Goal: Complete application form: Complete application form

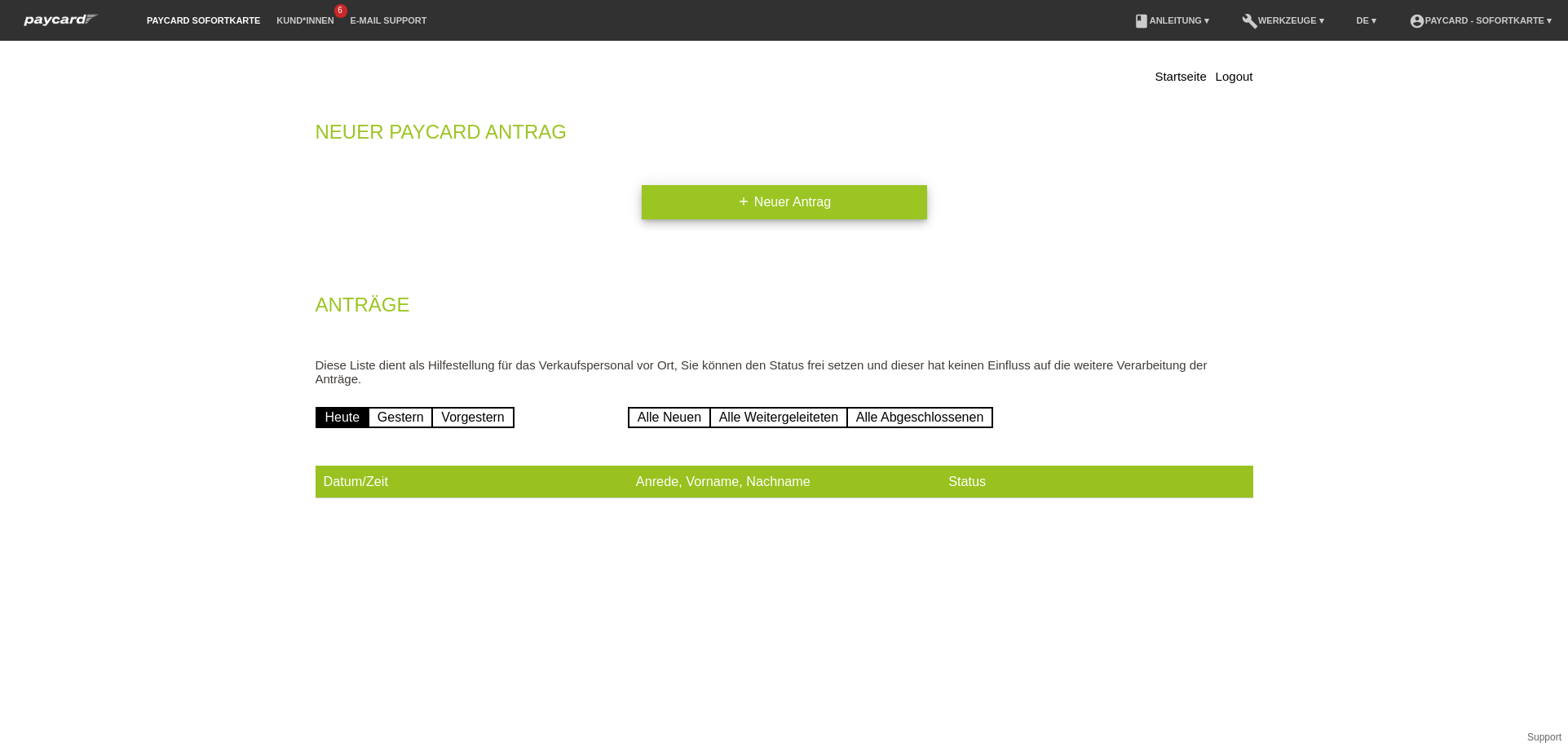
click at [780, 205] on link "add Neuer Antrag" at bounding box center [785, 202] width 286 height 35
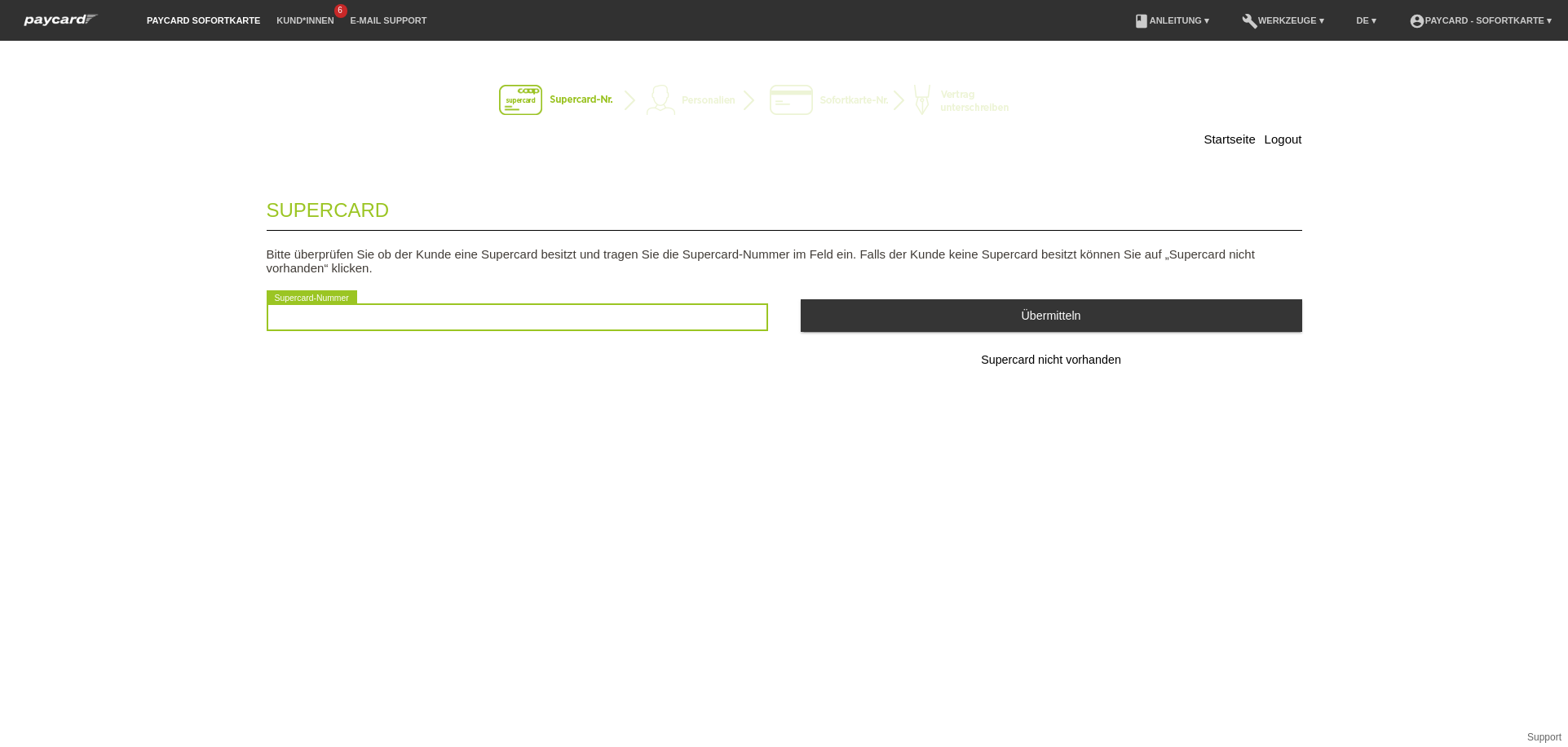
click at [555, 326] on input "text" at bounding box center [518, 317] width 502 height 28
type input "8018762250161"
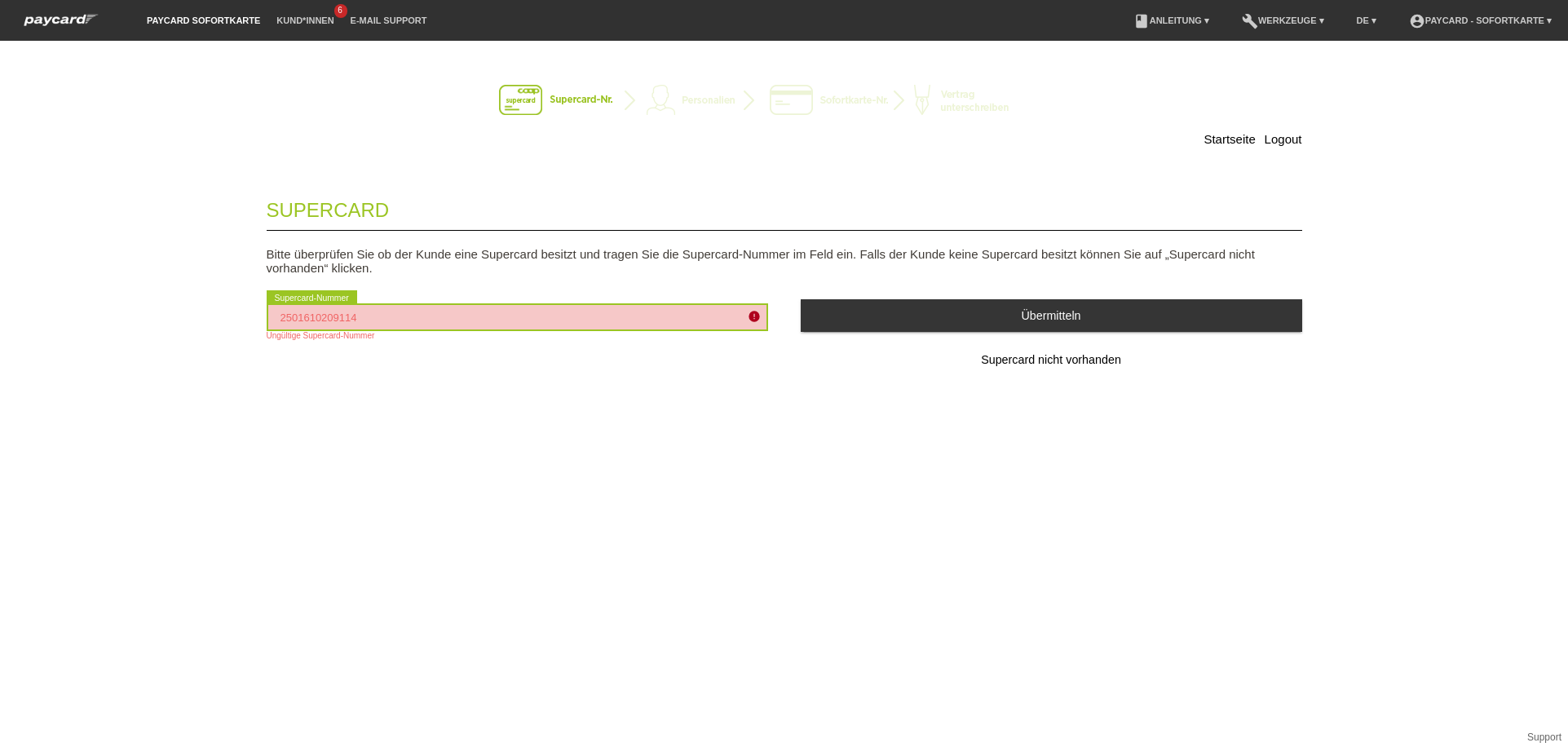
drag, startPoint x: 561, startPoint y: 315, endPoint x: 0, endPoint y: -21, distance: 653.9
click at [0, 76] on div "Startseite Logout Supercard Bitte überprüfen Sie ob der Kunde eine Supercard be…" at bounding box center [784, 394] width 1568 height 706
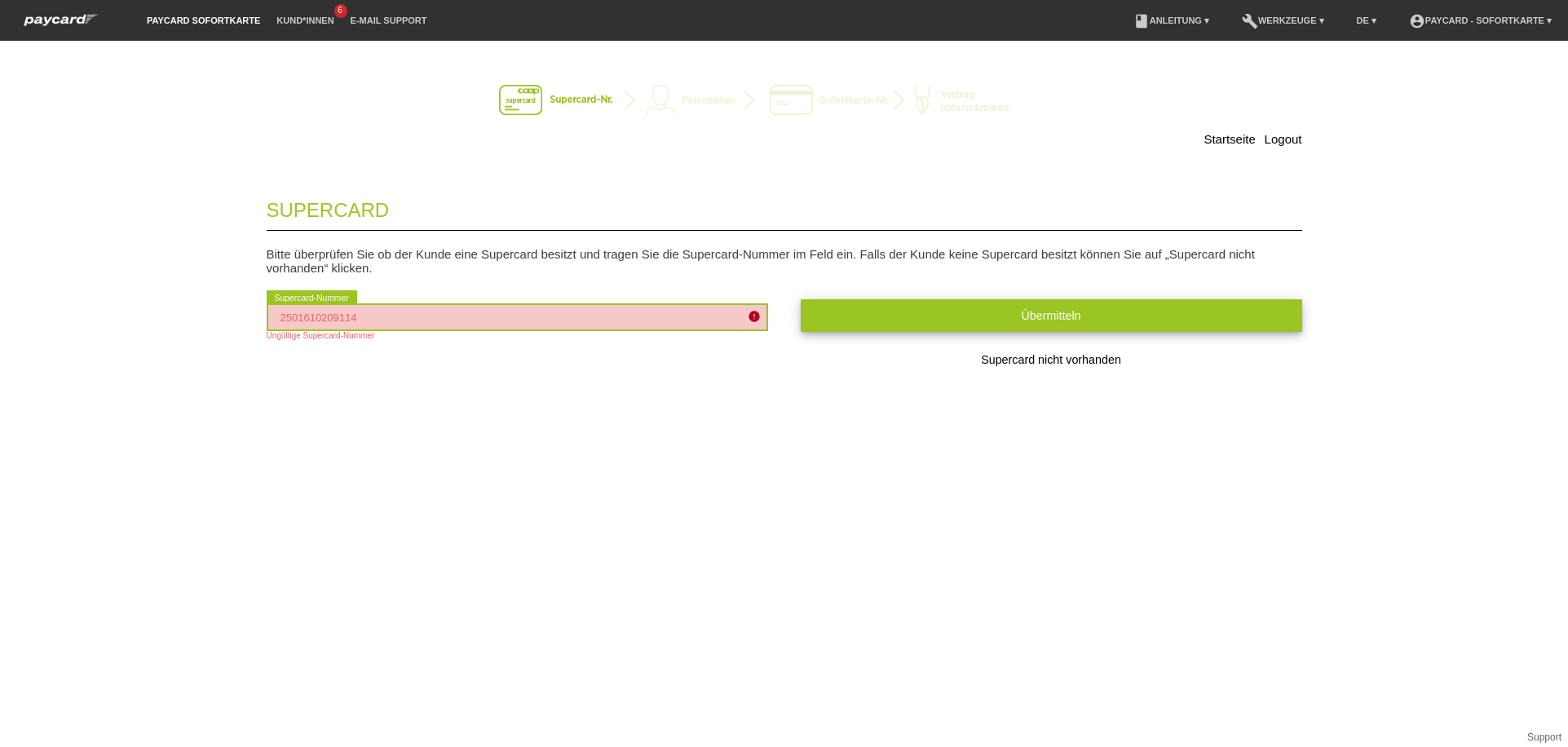
type input "2501610209114"
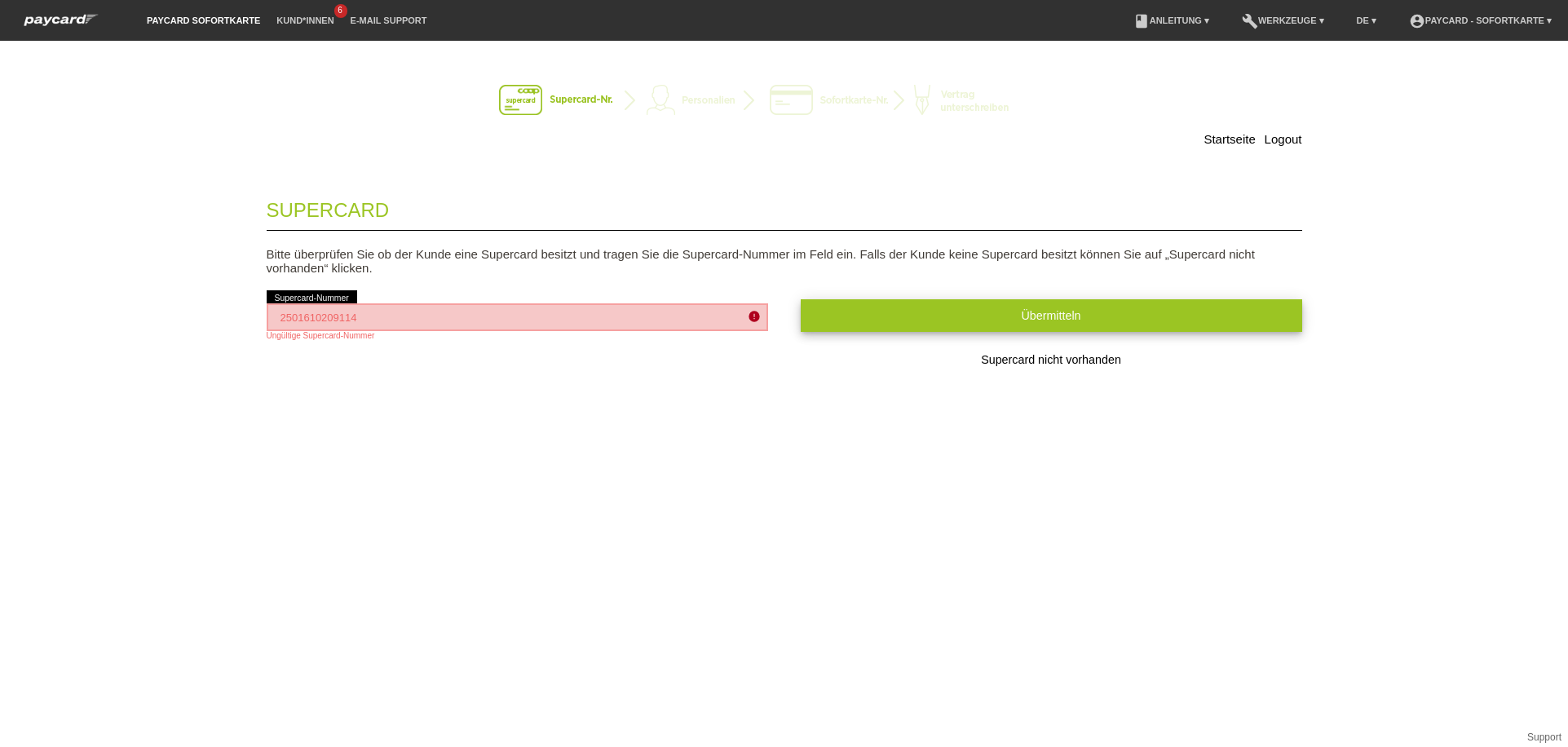
click at [826, 322] on button "Übermitteln" at bounding box center [1052, 315] width 502 height 32
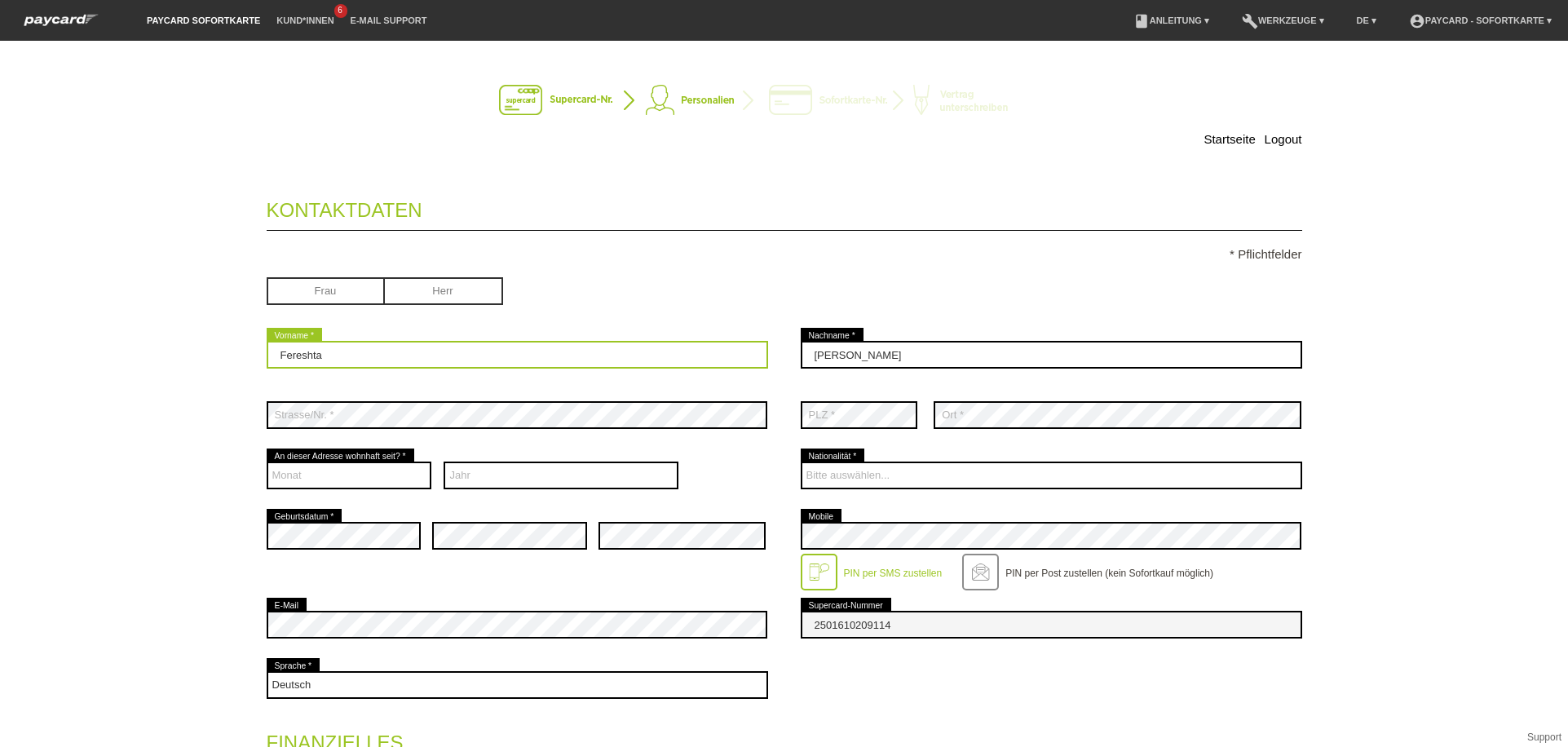
click at [622, 373] on div "Fereshta error Vorname *" at bounding box center [518, 355] width 502 height 60
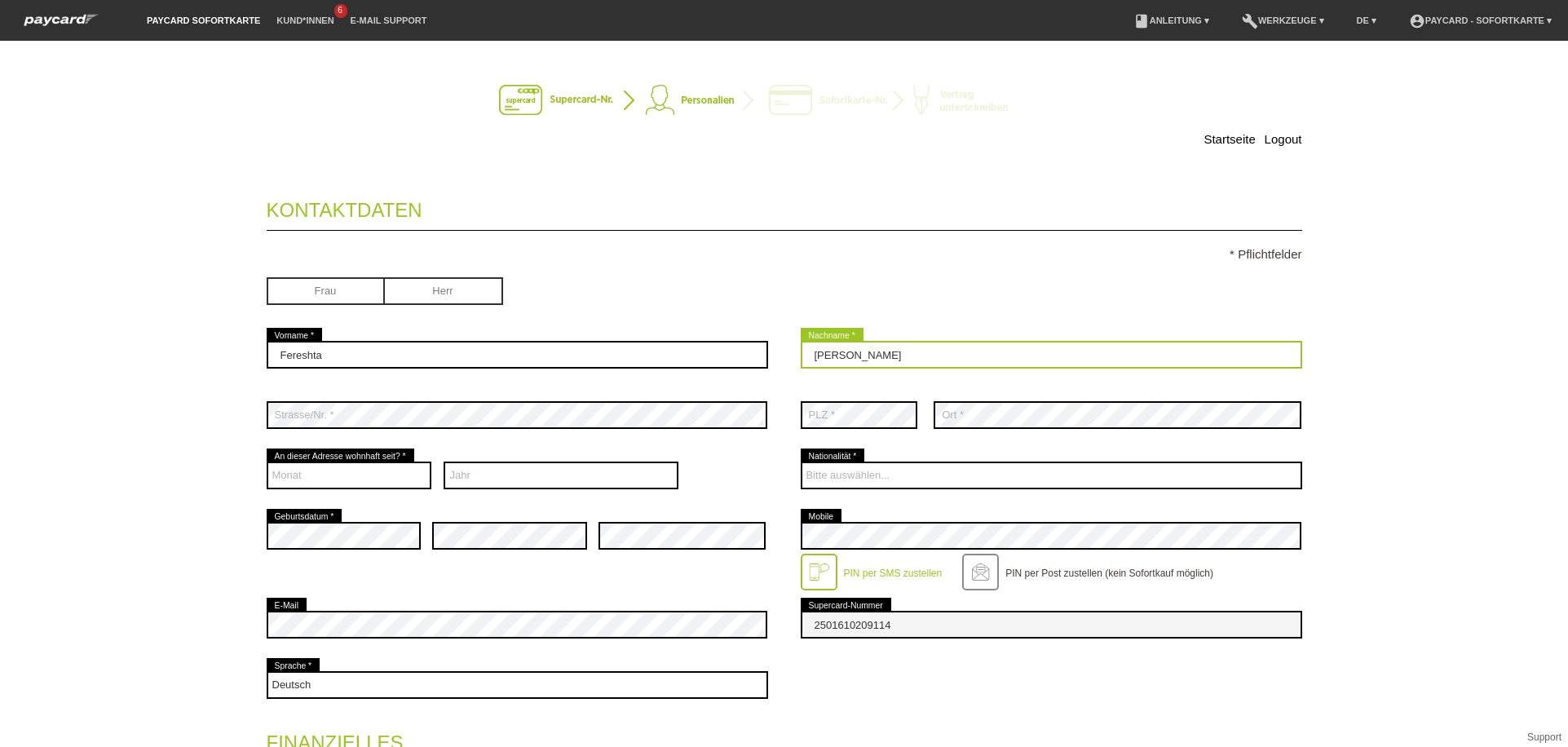
drag, startPoint x: 814, startPoint y: 345, endPoint x: 615, endPoint y: 385, distance: 203.0
click at [639, 381] on div "Fereshta error Vorname * Nazari error Nachname *" at bounding box center [785, 355] width 1036 height 60
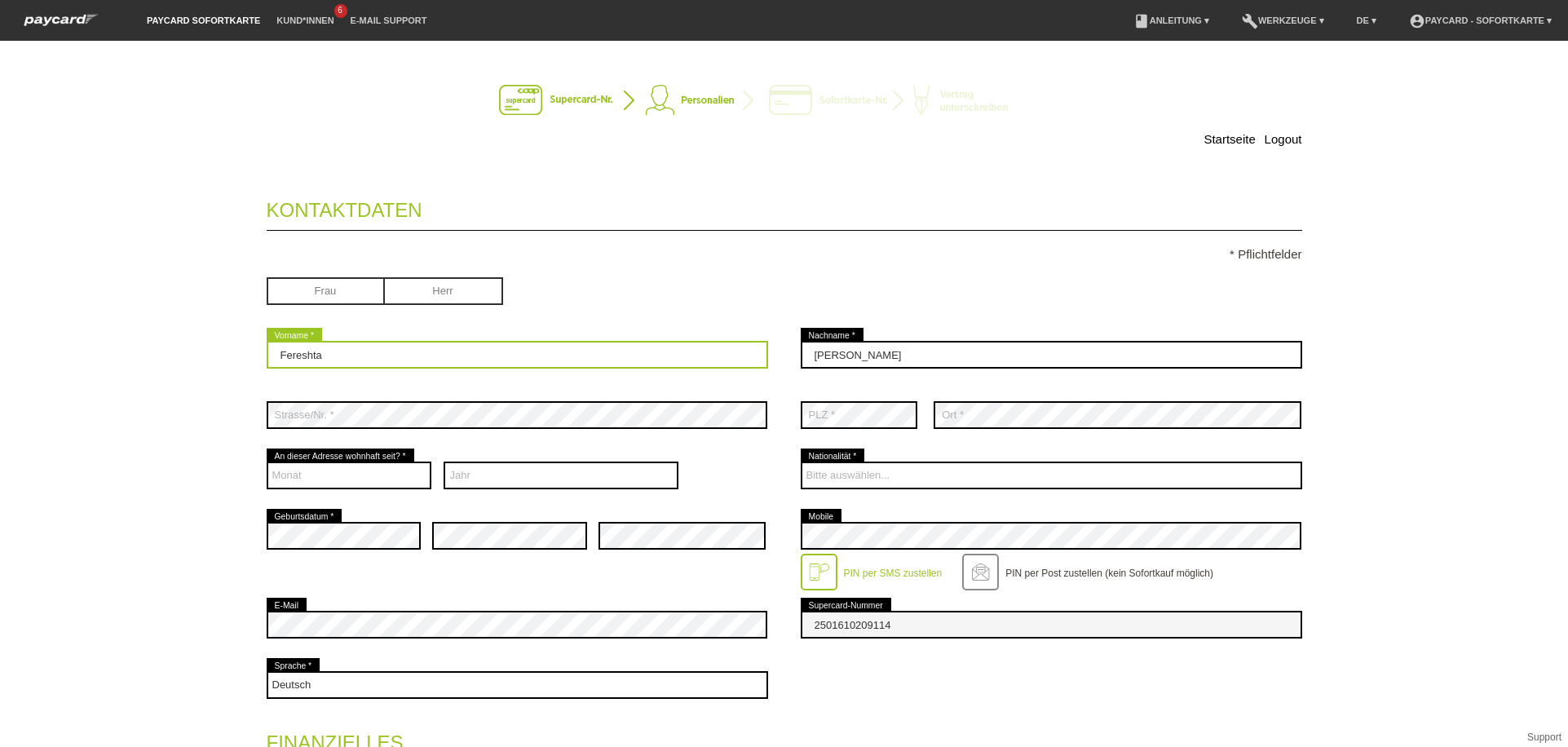
click at [629, 358] on input "Fereshta" at bounding box center [518, 354] width 502 height 28
type input "F"
type input "Mohammad Amin"
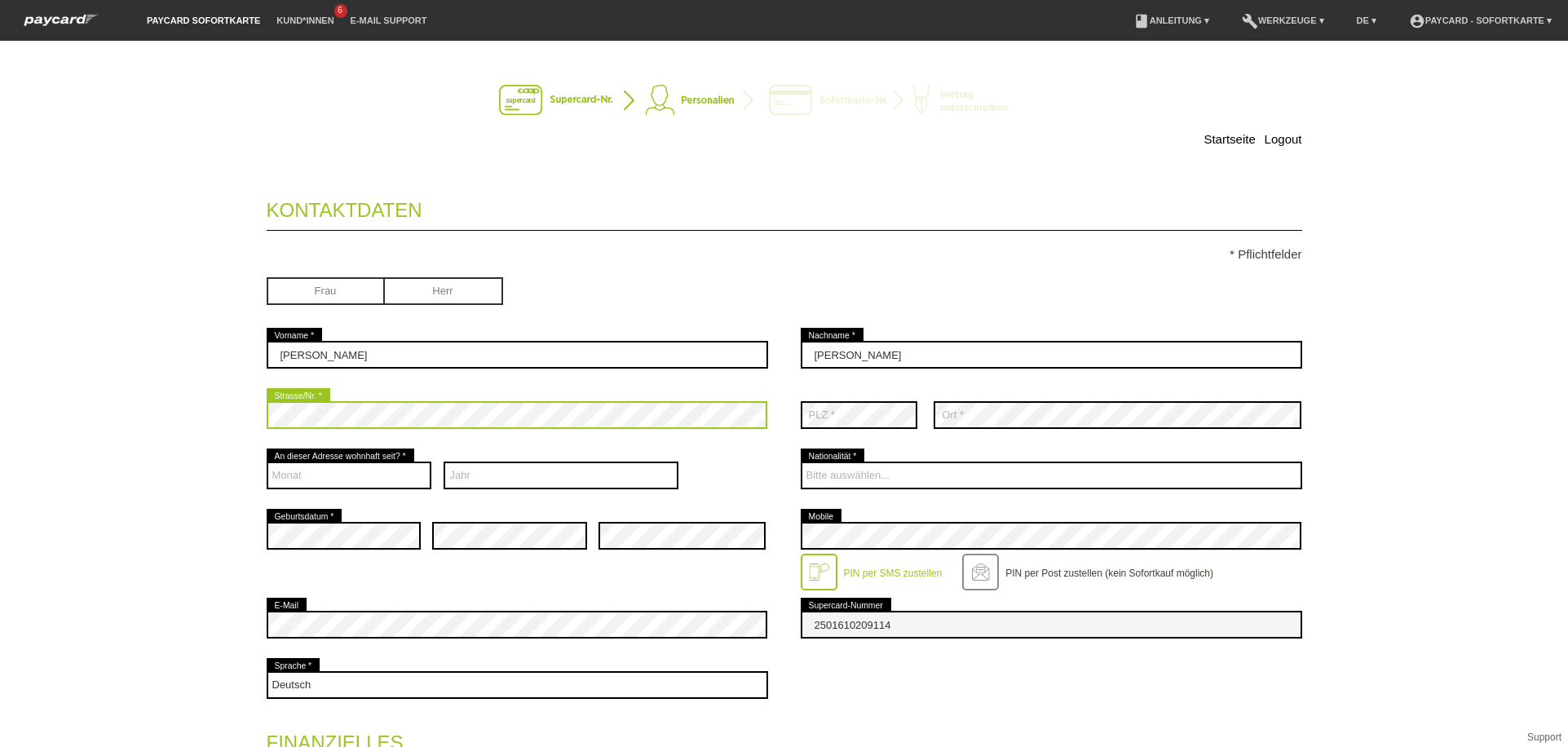
click at [162, 458] on div "Startseite Logout Kontaktdaten * Pflichtfelder Frau Herr 01" at bounding box center [784, 394] width 1568 height 706
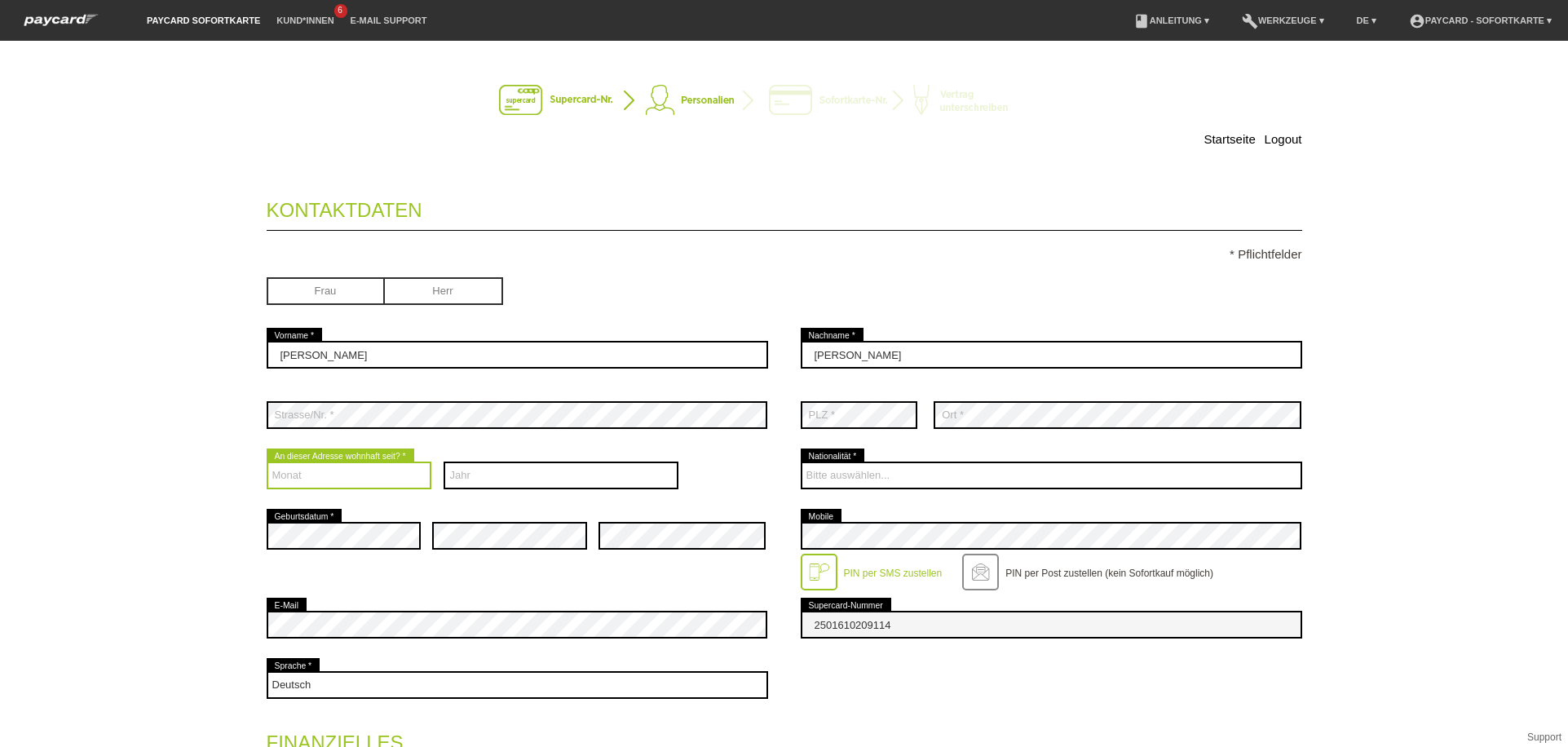
click at [380, 474] on select "Monat 01 02 03 04 05 06 07 08 09 10 11 12" at bounding box center [349, 475] width 166 height 28
click at [267, 462] on select "Monat 01 02 03 04 05 06 07 08 09 10 11 12" at bounding box center [349, 475] width 166 height 28
click at [358, 470] on select "Monat 01 02 03 04 05 06 07 08 09 10 11 12" at bounding box center [349, 475] width 166 height 28
select select "09"
click at [267, 462] on select "Monat 01 02 03 04 05 06 07 08 09 10 11 12" at bounding box center [349, 475] width 166 height 28
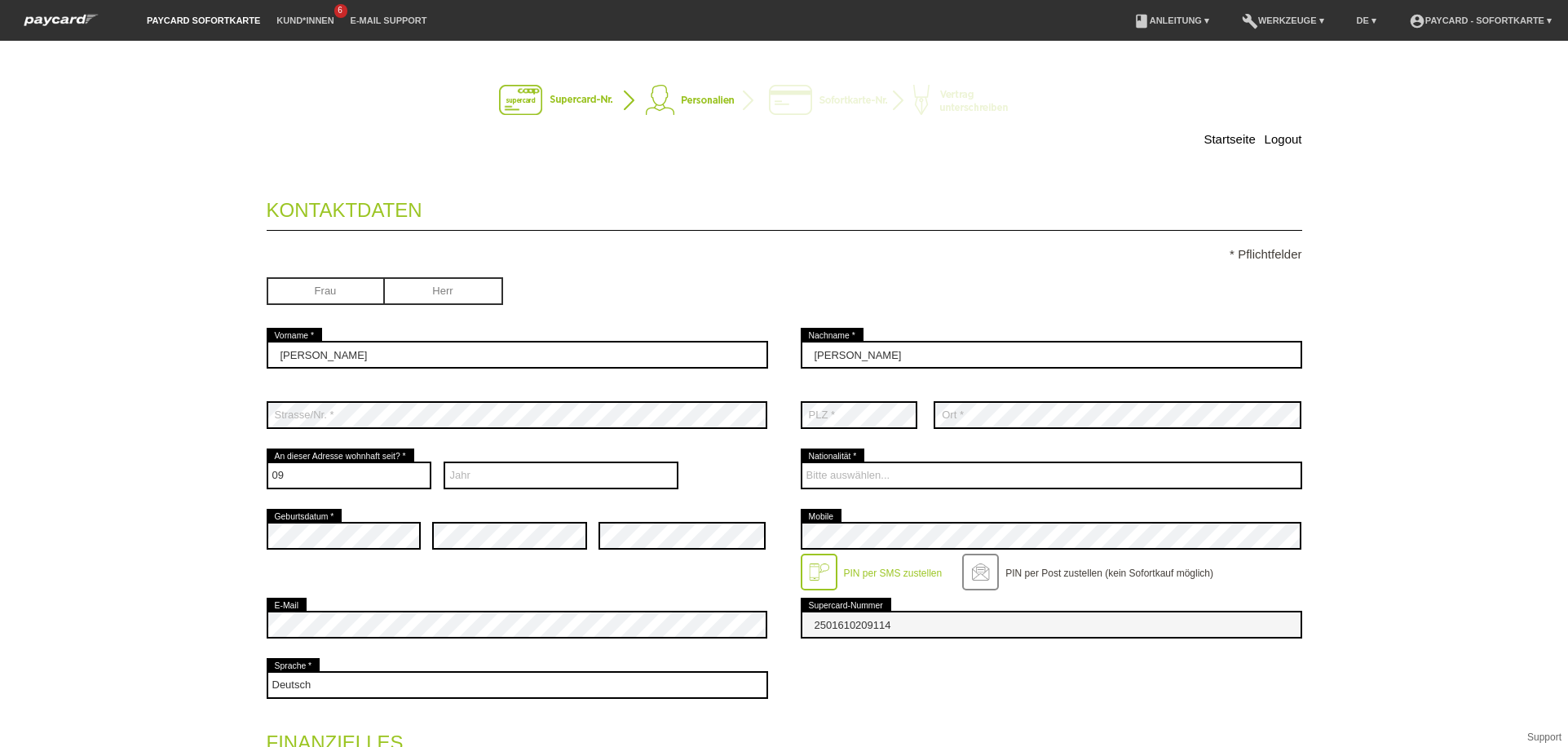
click at [427, 295] on input "radio" at bounding box center [443, 290] width 118 height 25
radio input "true"
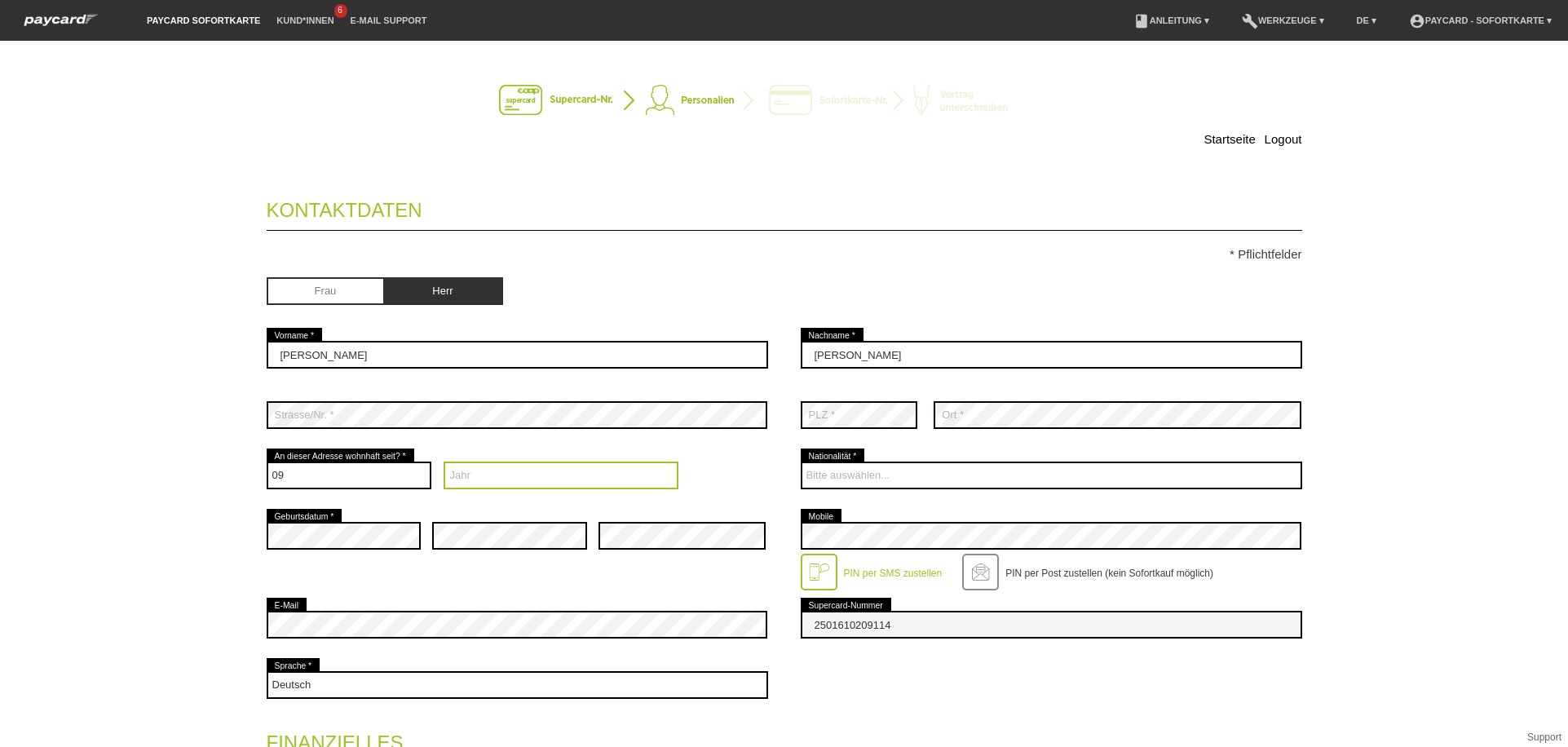
click at [515, 481] on select "Jahr 2025 2024 2023 2022 2021 2020 2019 2018 2017 2016" at bounding box center [561, 475] width 235 height 28
select select "2025"
click at [443, 462] on select "Jahr 2025 2024 2023 2022 2021 2020 2019 2018 2017 2016" at bounding box center [561, 475] width 235 height 28
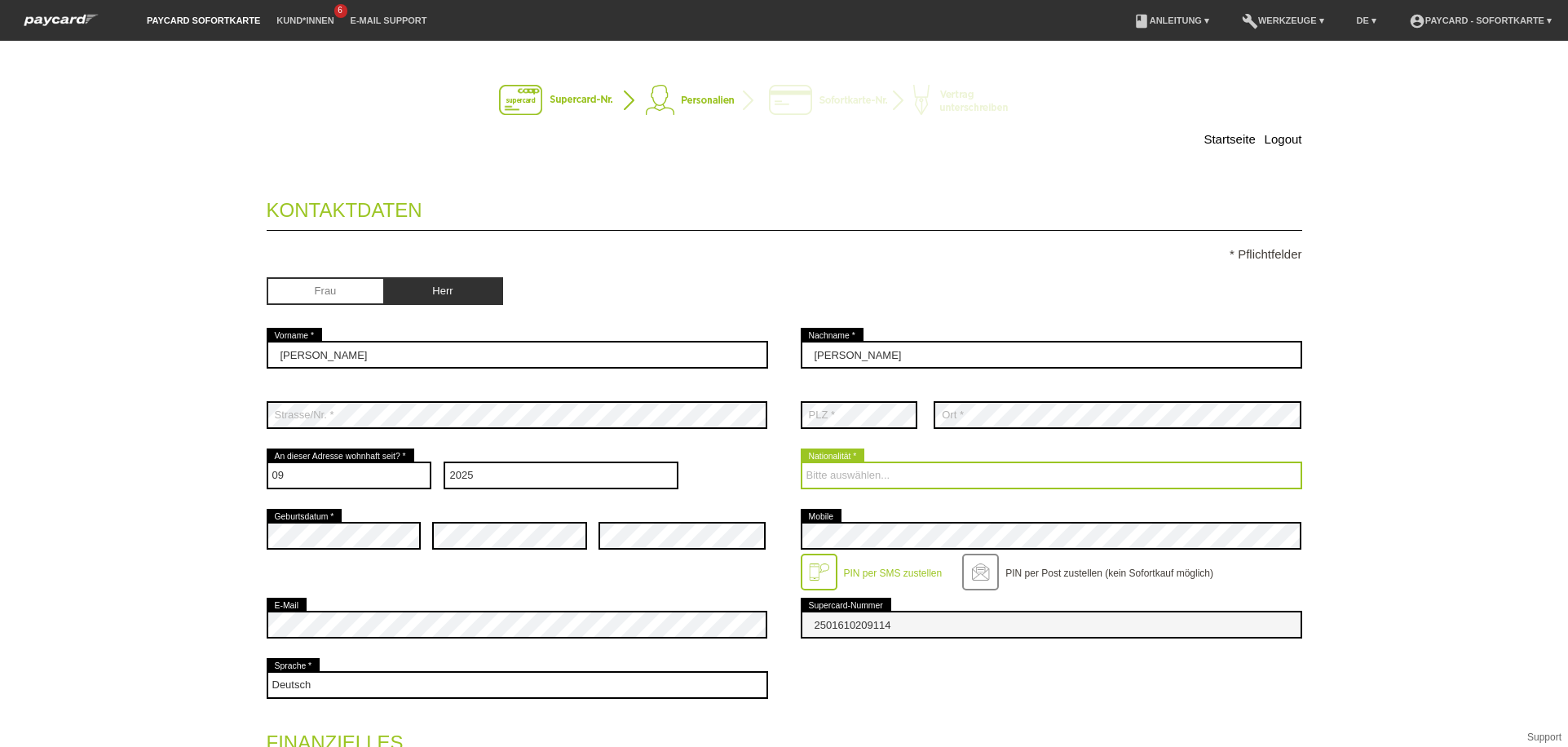
click at [892, 466] on select "Bitte auswählen... Schweiz Deutschland Liechtenstein Österreich ------------ Af…" at bounding box center [1052, 475] width 502 height 28
select select "AF"
click at [801, 462] on select "Bitte auswählen... Schweiz Deutschland Liechtenstein Österreich ------------ Af…" at bounding box center [1052, 475] width 502 height 28
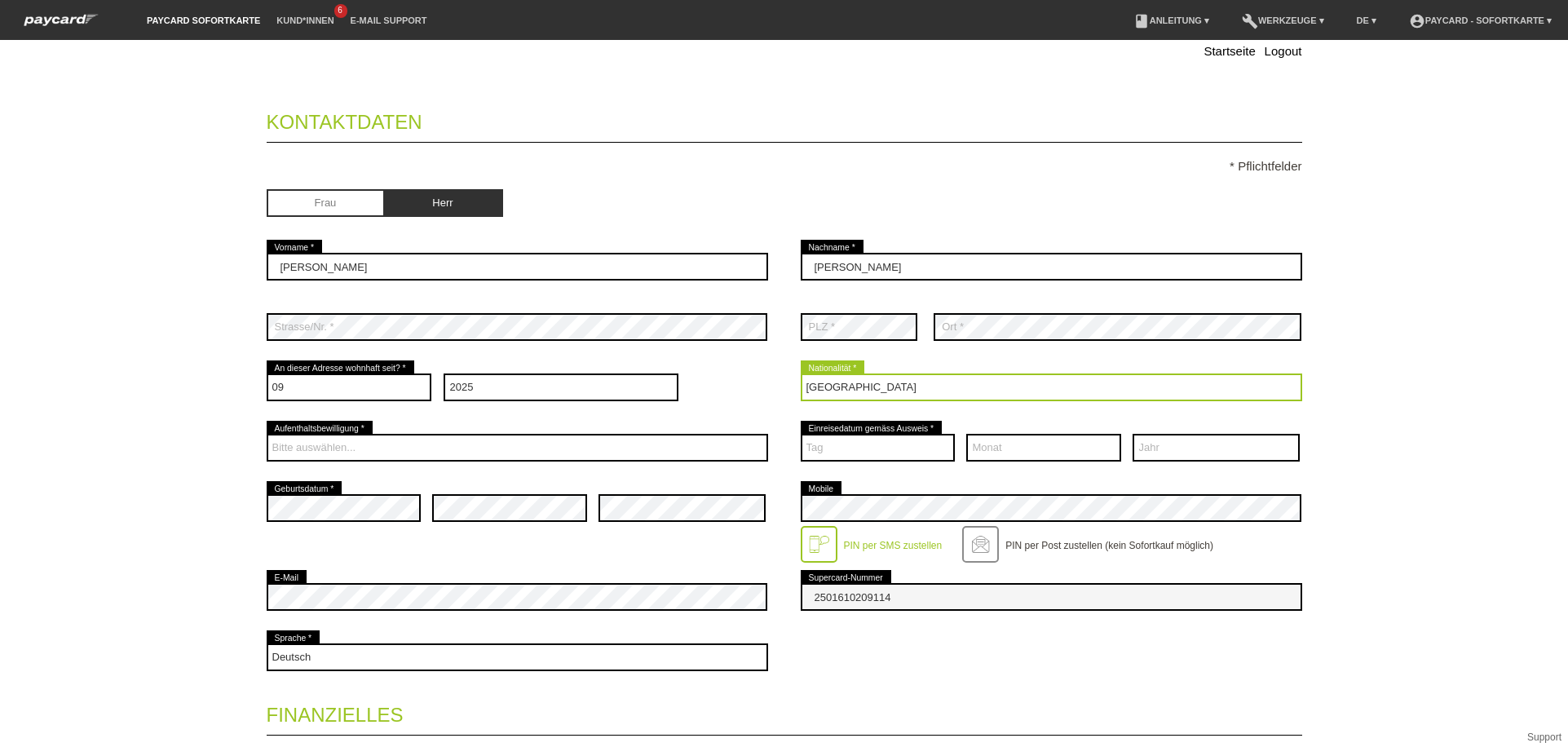
scroll to position [104, 0]
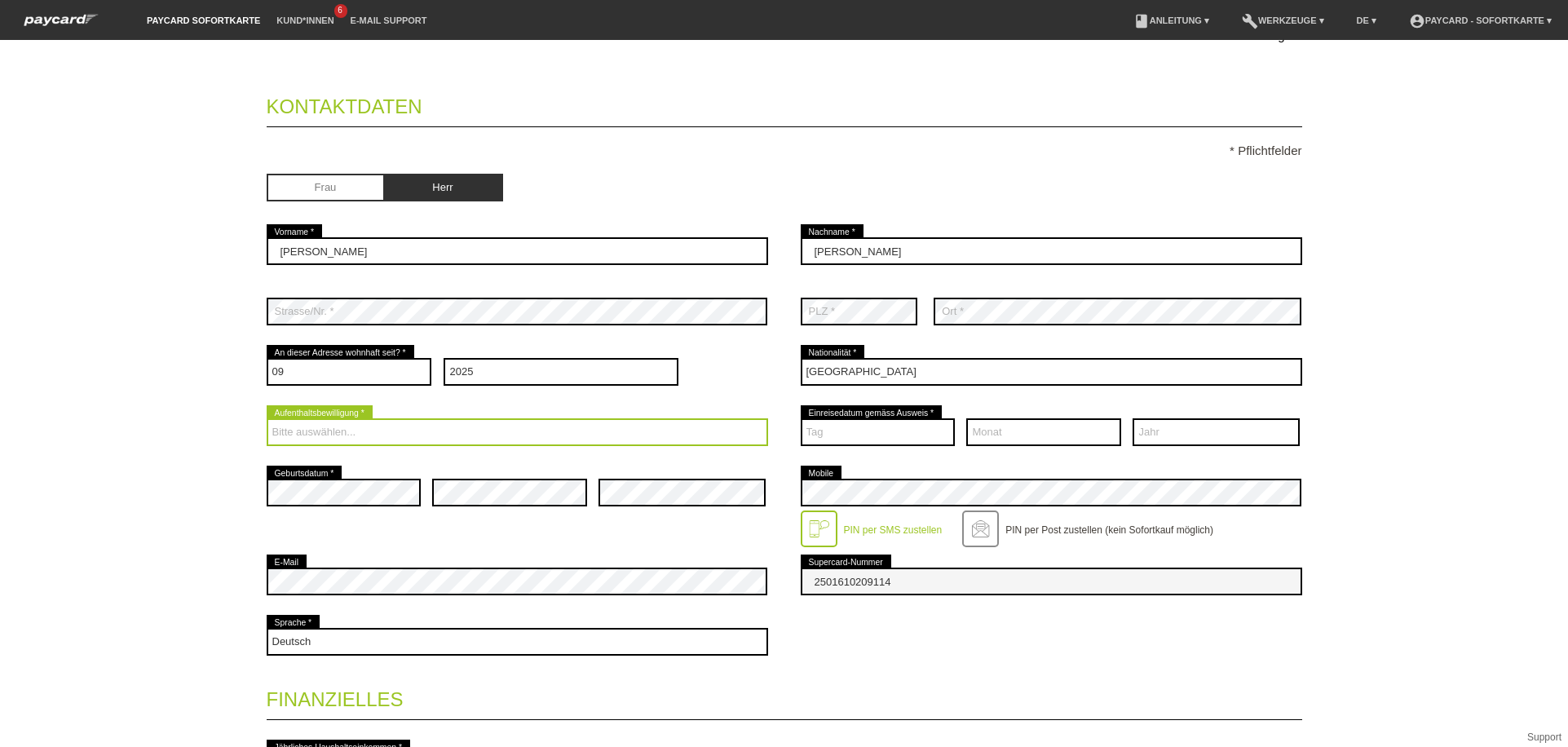
click at [463, 444] on select "Bitte auswählen... C B B - Flüchtlingsstatus Andere" at bounding box center [518, 432] width 502 height 28
select select "C"
click at [267, 419] on select "Bitte auswählen... C B B - Flüchtlingsstatus Andere" at bounding box center [518, 432] width 502 height 28
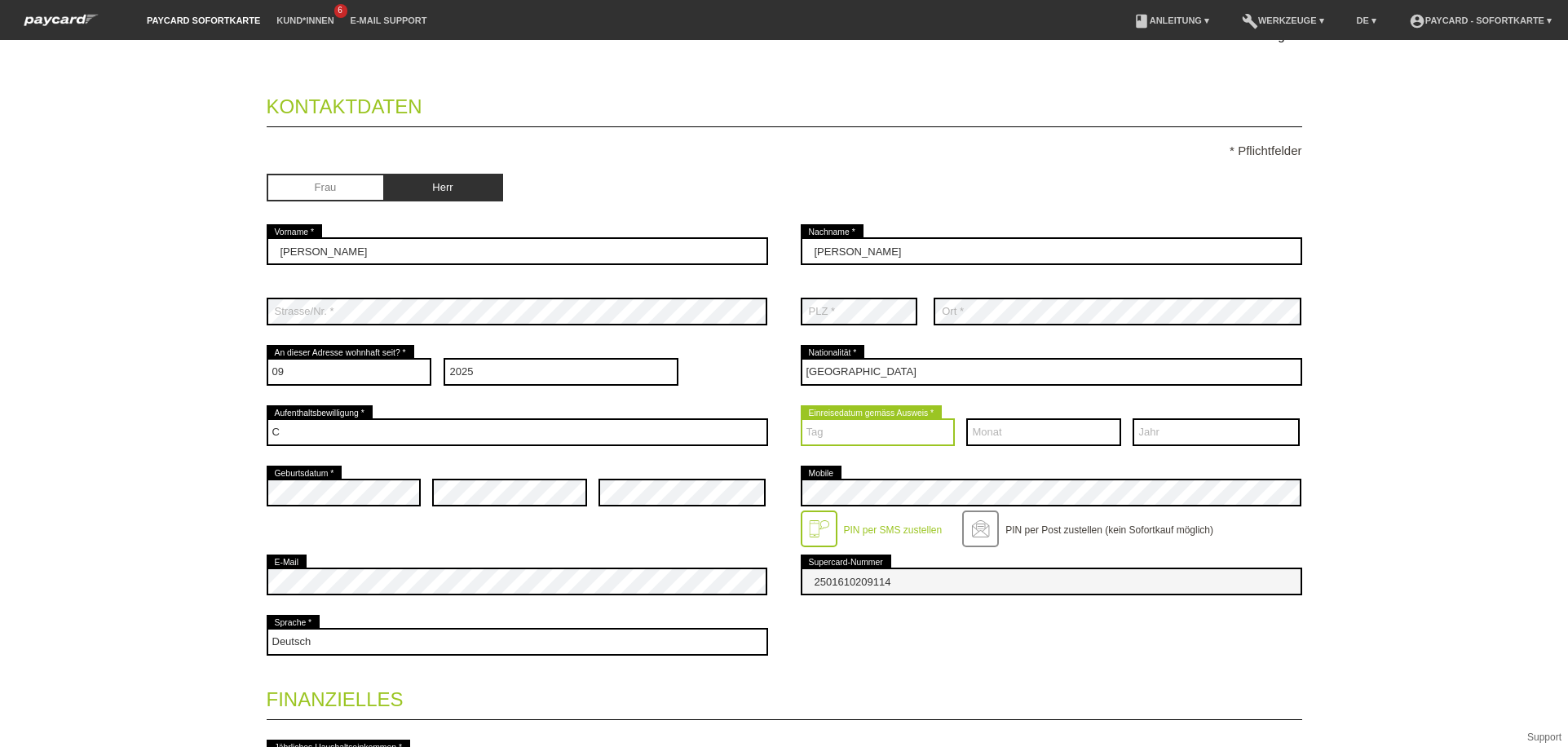
click at [894, 433] on select "Tag 01 02 03 04 05 06 07 08 09 10 11 12 13 14 15 16 17" at bounding box center [878, 432] width 155 height 28
select select "24"
click at [801, 419] on select "Tag 01 02 03 04 05 06 07 08 09 10 11 12 13 14 15 16 17" at bounding box center [878, 432] width 155 height 28
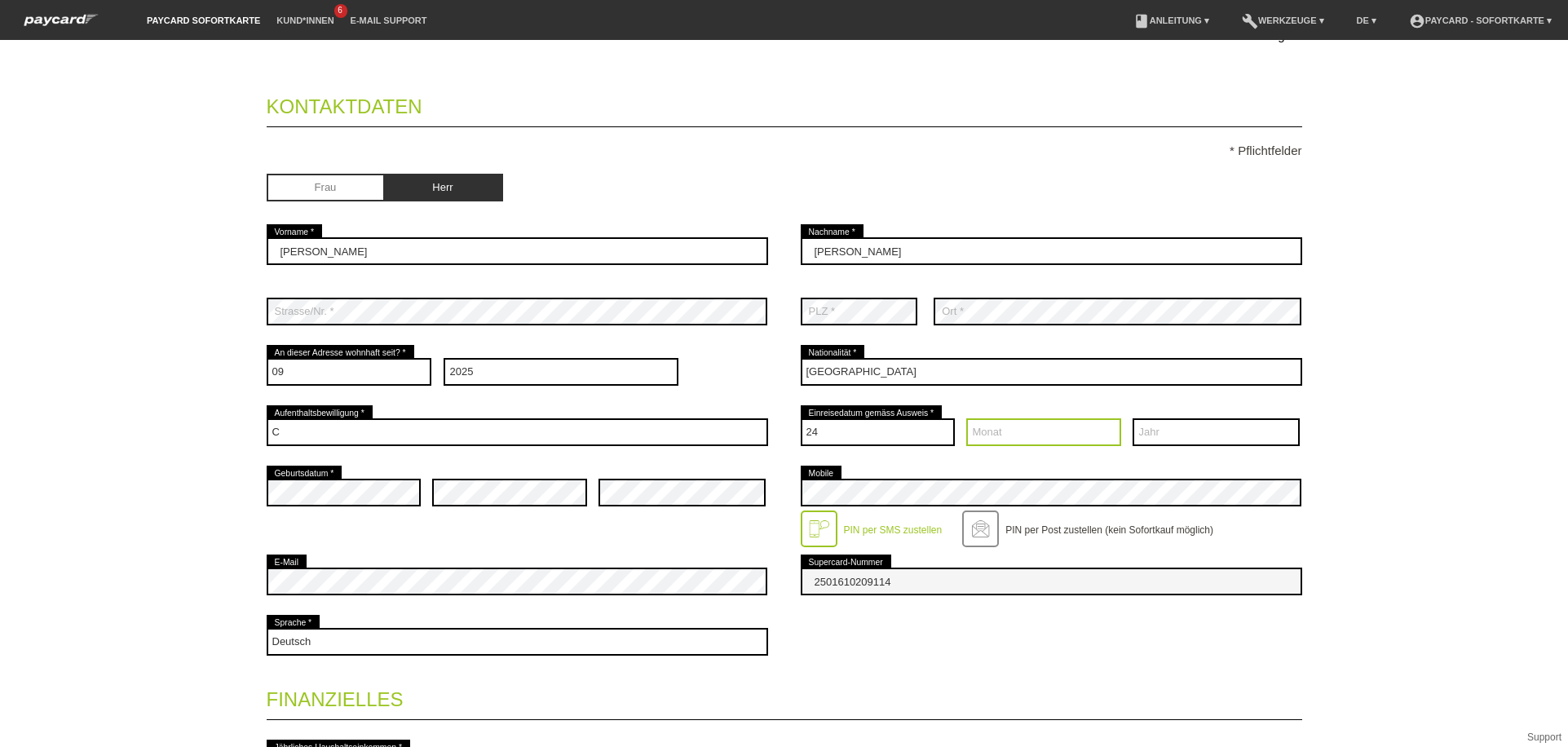
click at [1017, 435] on select "Monat 01 02 03 04 05 06 07 08 09 10 11 12" at bounding box center [1044, 432] width 155 height 28
select select "10"
click at [967, 419] on select "Monat 01 02 03 04 05 06 07 08 09 10 11 12" at bounding box center [1044, 432] width 155 height 28
click at [1283, 443] on select "Jahr 2025 2024 2023 2022 2021 2020 2019 2018 2017 2016" at bounding box center [1216, 432] width 168 height 28
select select "2015"
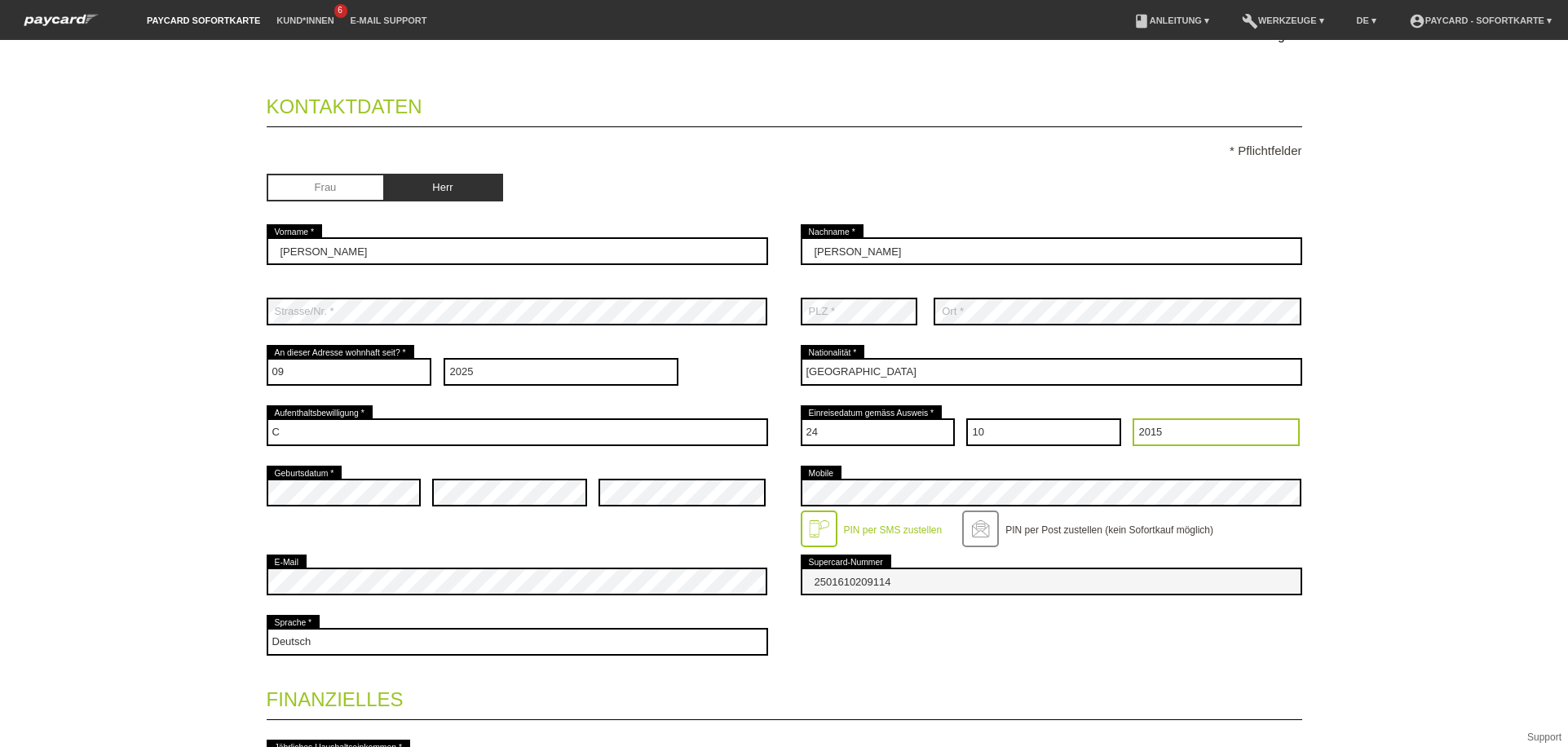
click at [1133, 419] on select "Jahr 2025 2024 2023 2022 2021 2020 2019 2018 2017 2016" at bounding box center [1216, 432] width 168 height 28
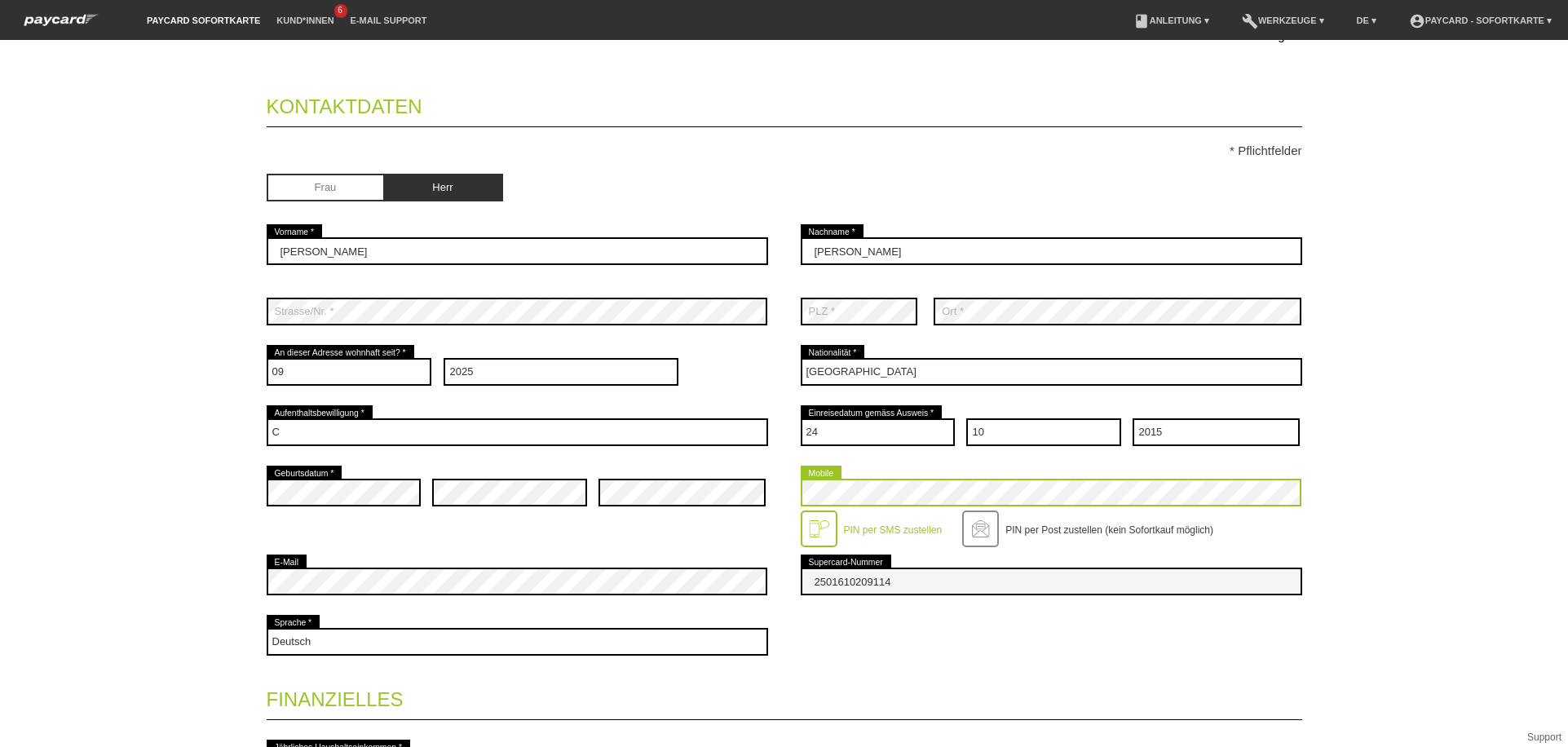
click at [351, 511] on div "error Geburtsdatum * error error error Mobile" at bounding box center [785, 507] width 1036 height 89
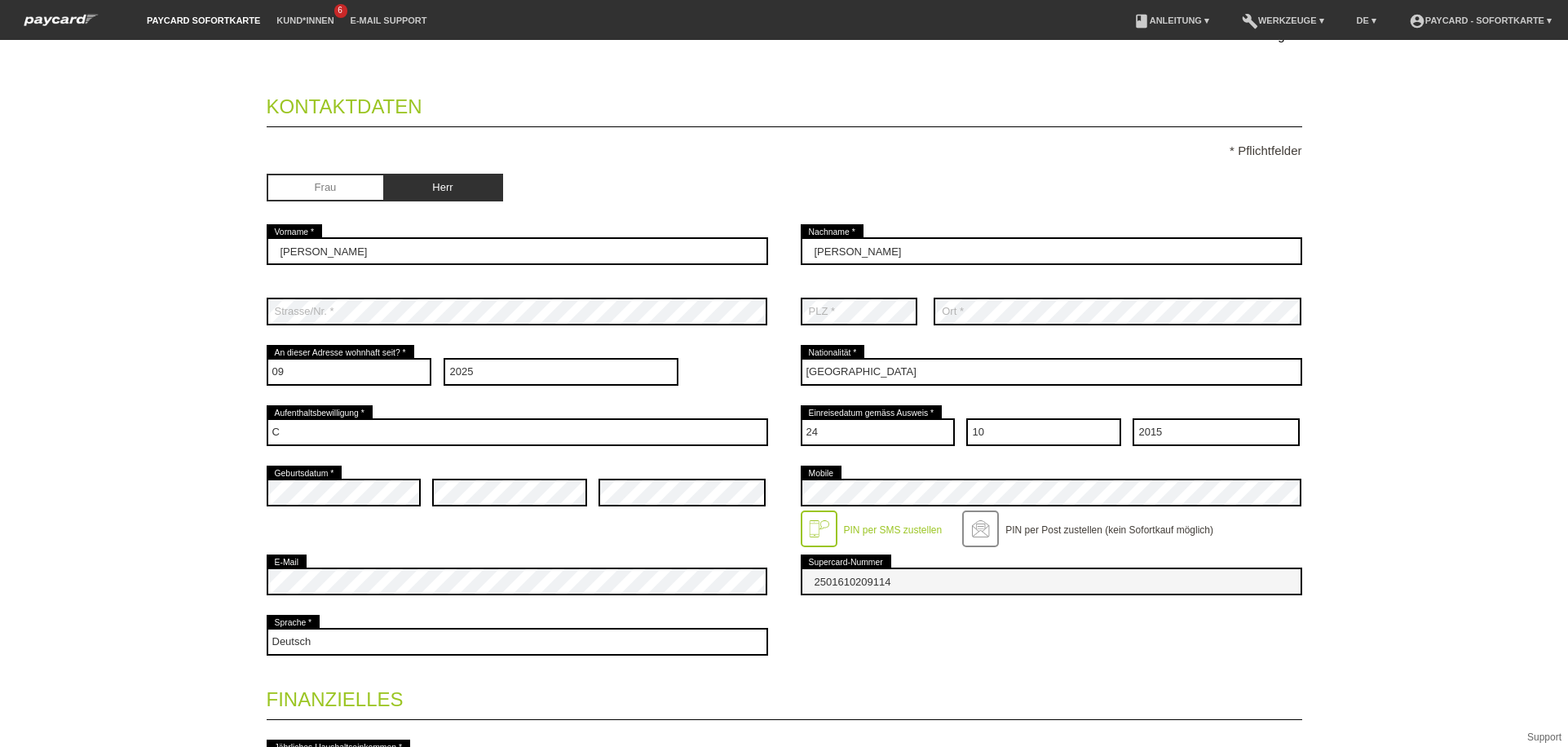
drag, startPoint x: 455, startPoint y: 545, endPoint x: 452, endPoint y: 533, distance: 12.4
click at [453, 539] on div "error Geburtsdatum * error error error Mobile" at bounding box center [785, 507] width 1036 height 89
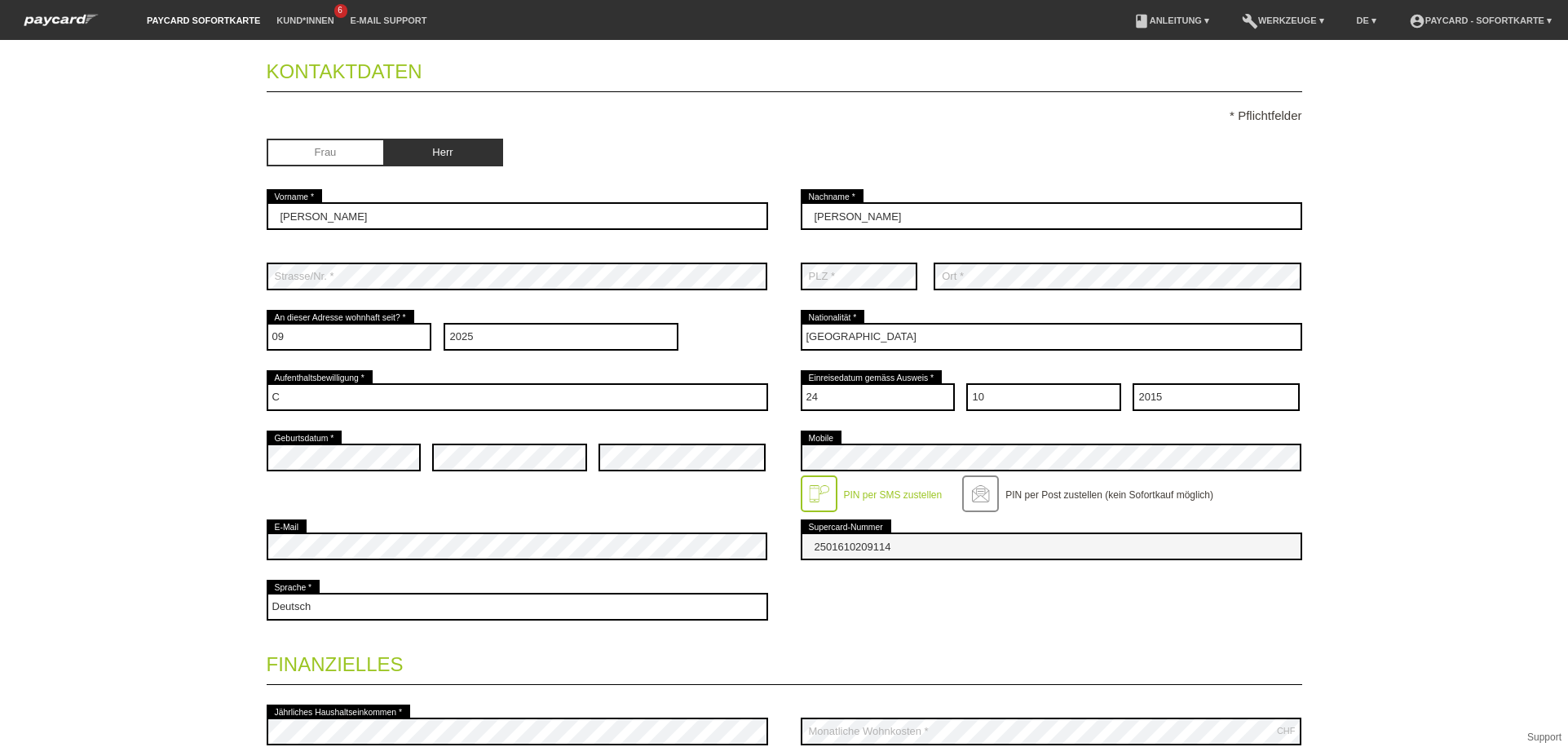
scroll to position [157, 0]
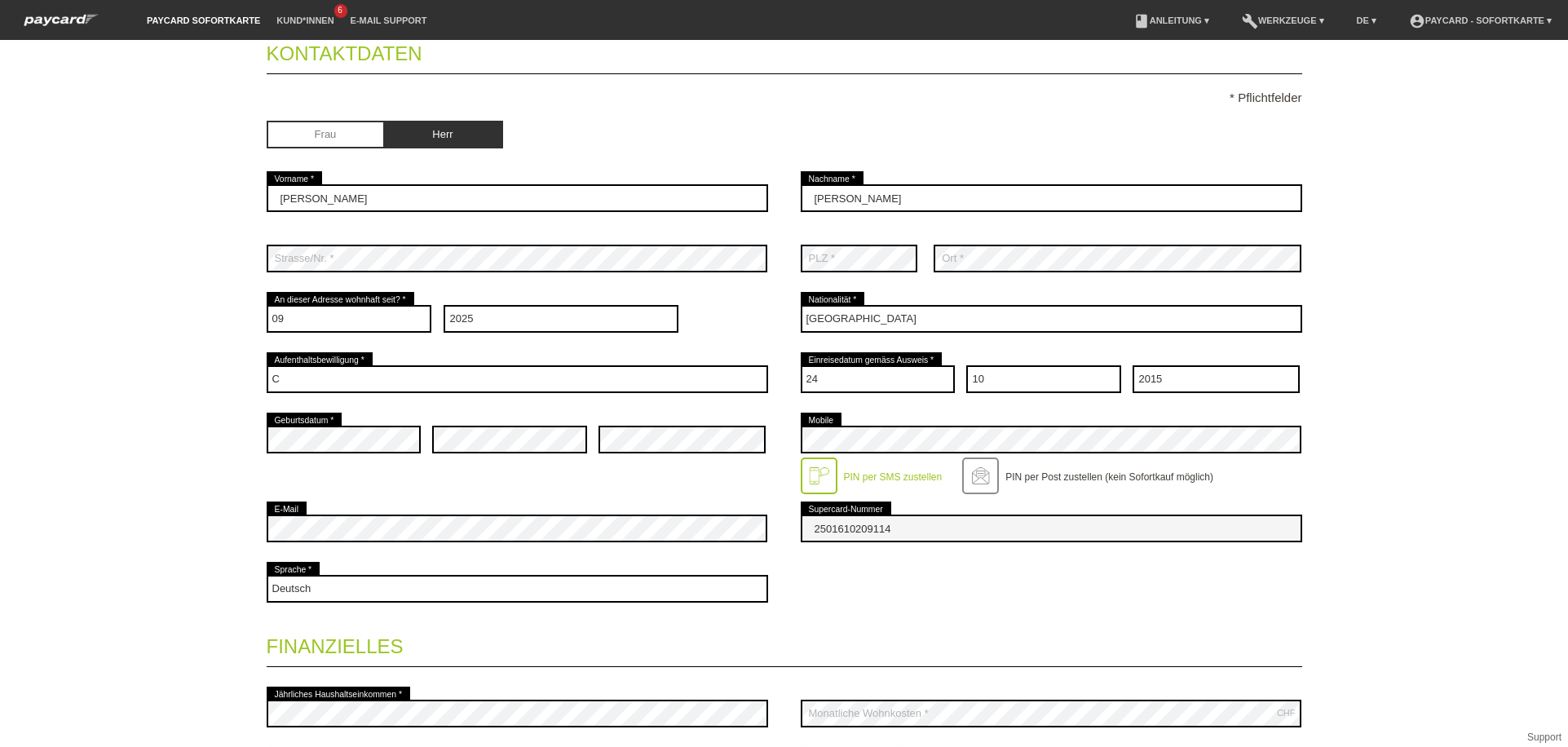
click at [855, 612] on div "Deutsch Français Italiano English error Sprache *" at bounding box center [785, 589] width 1036 height 60
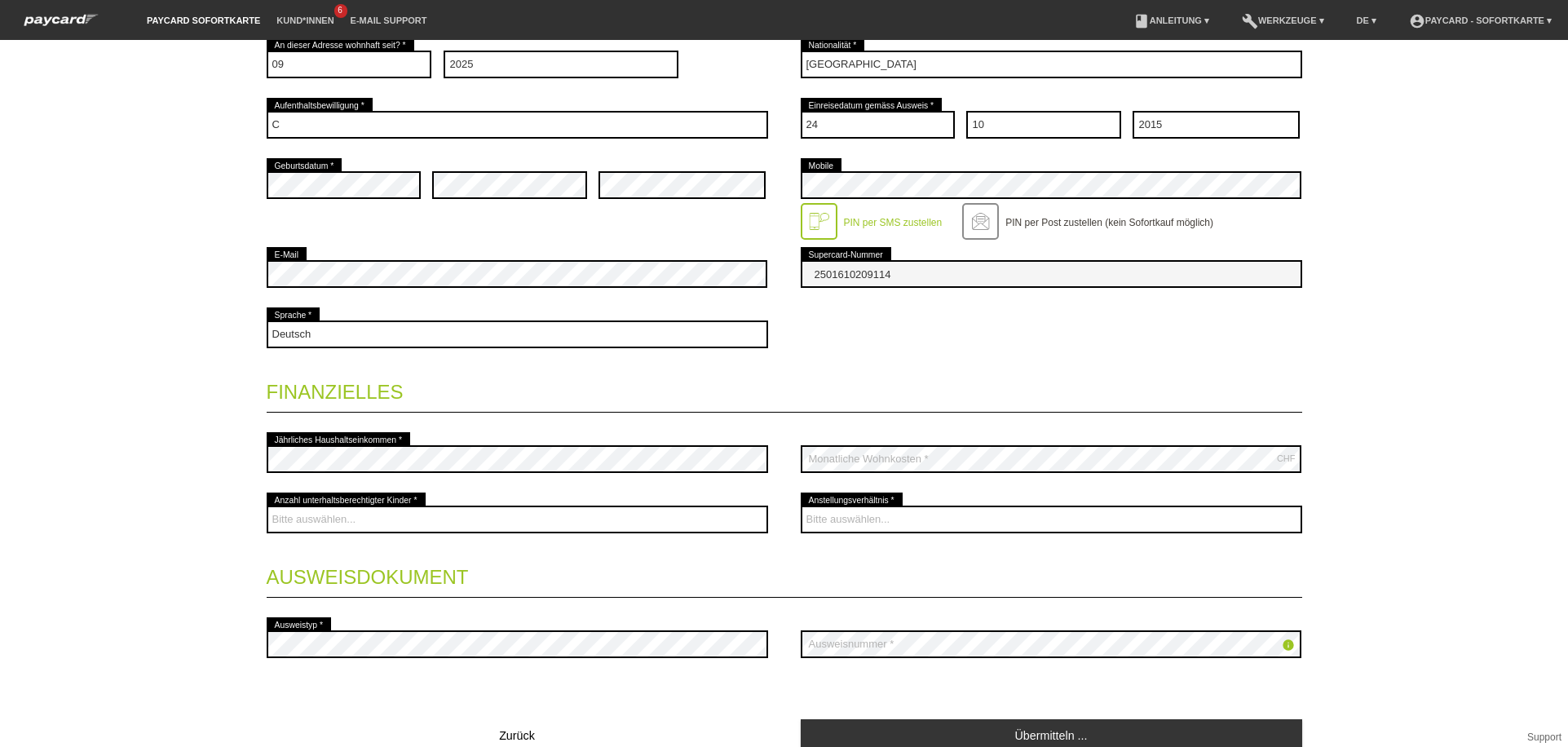
scroll to position [418, 0]
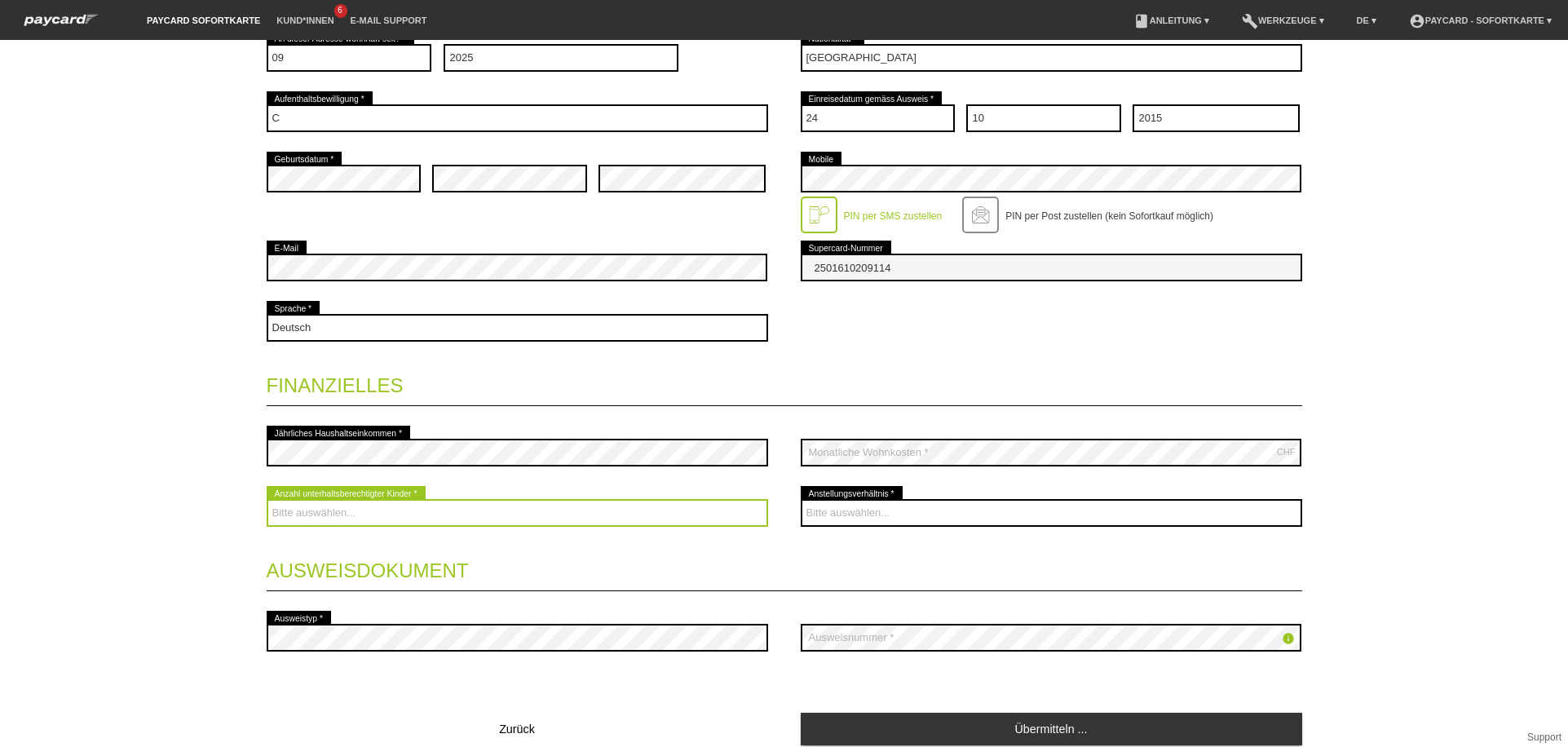
click at [529, 515] on select "Bitte auswählen... 0 1 2 3 4 5 6 7 8 9" at bounding box center [518, 513] width 502 height 28
select select "2"
click at [267, 499] on select "Bitte auswählen... 0 1 2 3 4 5 6 7 8 9" at bounding box center [518, 513] width 502 height 28
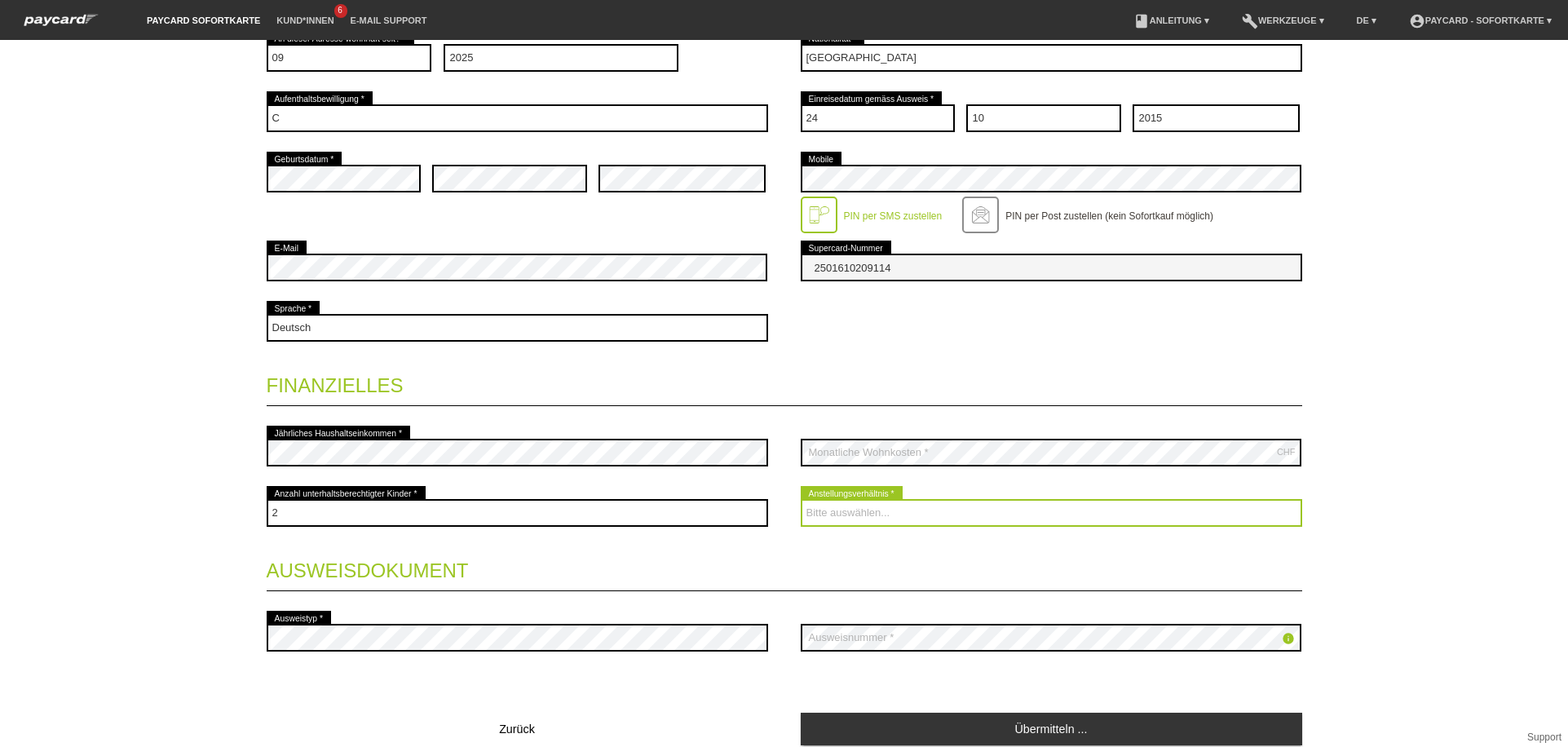
click at [921, 511] on select "Bitte auswählen... Unbefristet Befristet Lehrling/Student Pensioniert Nicht arb…" at bounding box center [1052, 513] width 502 height 28
select select "TEMPORARY"
click at [801, 499] on select "Bitte auswählen... Unbefristet Befristet Lehrling/Student Pensioniert Nicht arb…" at bounding box center [1052, 513] width 502 height 28
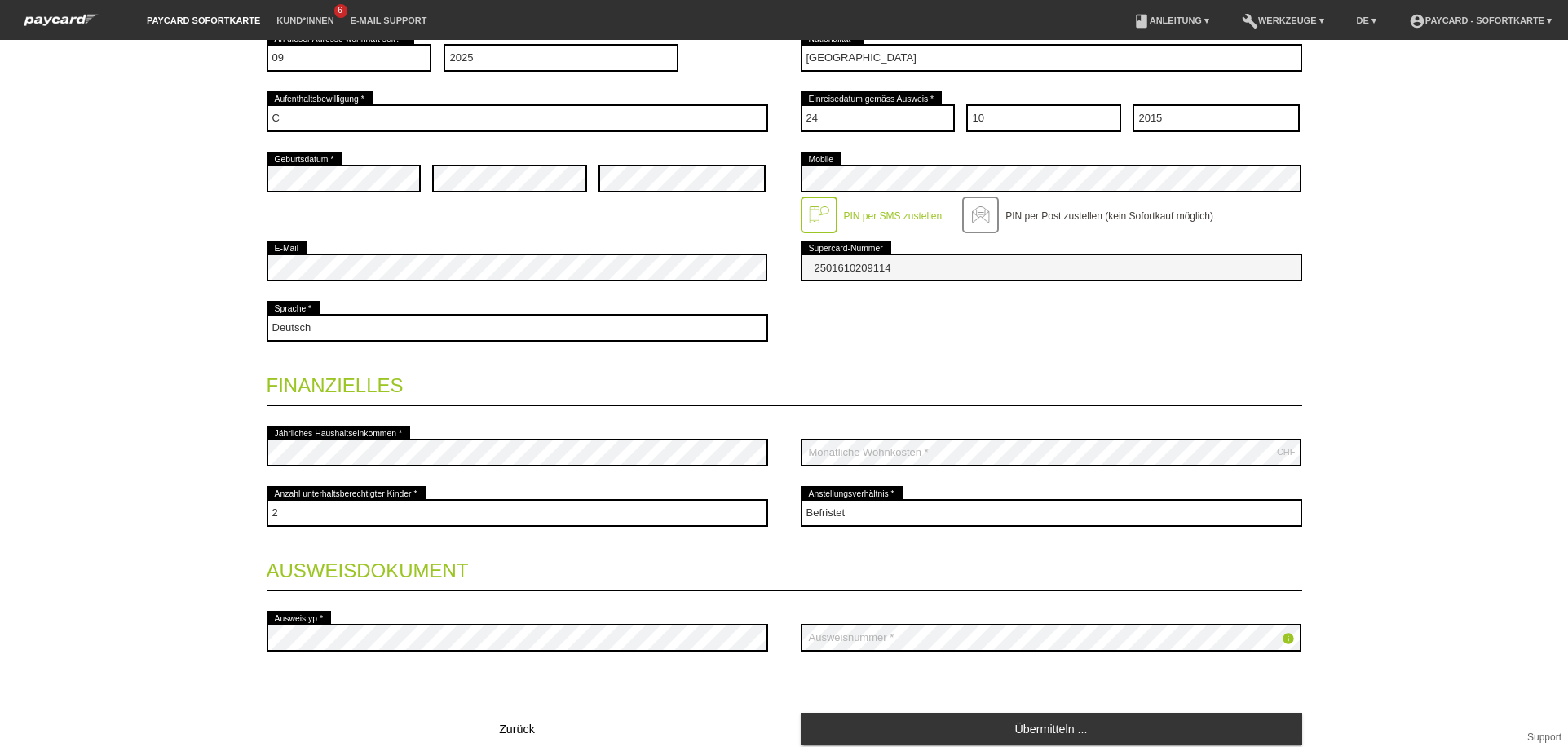
click at [819, 346] on div "Deutsch Français Italiano English error Sprache *" at bounding box center [785, 328] width 1036 height 60
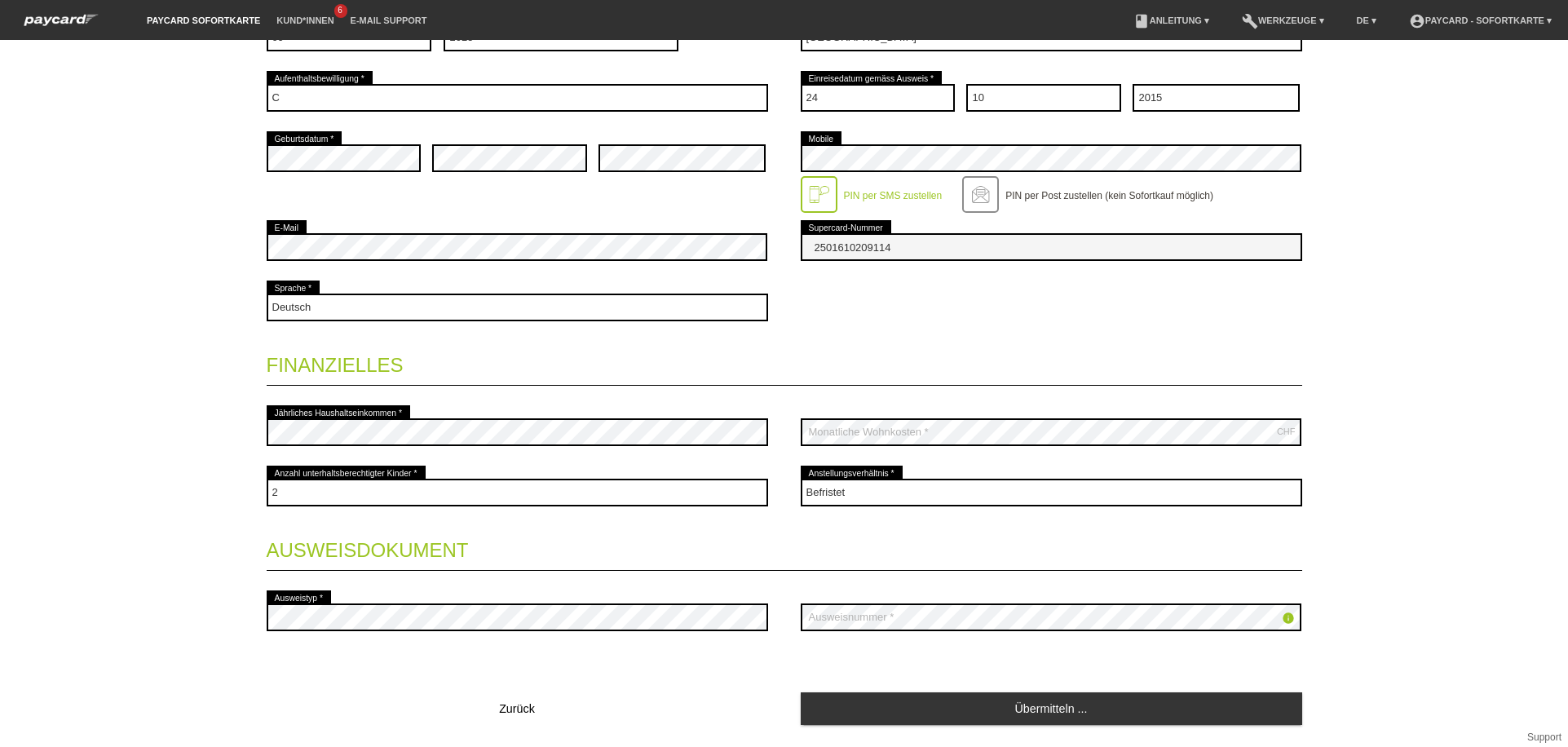
scroll to position [483, 0]
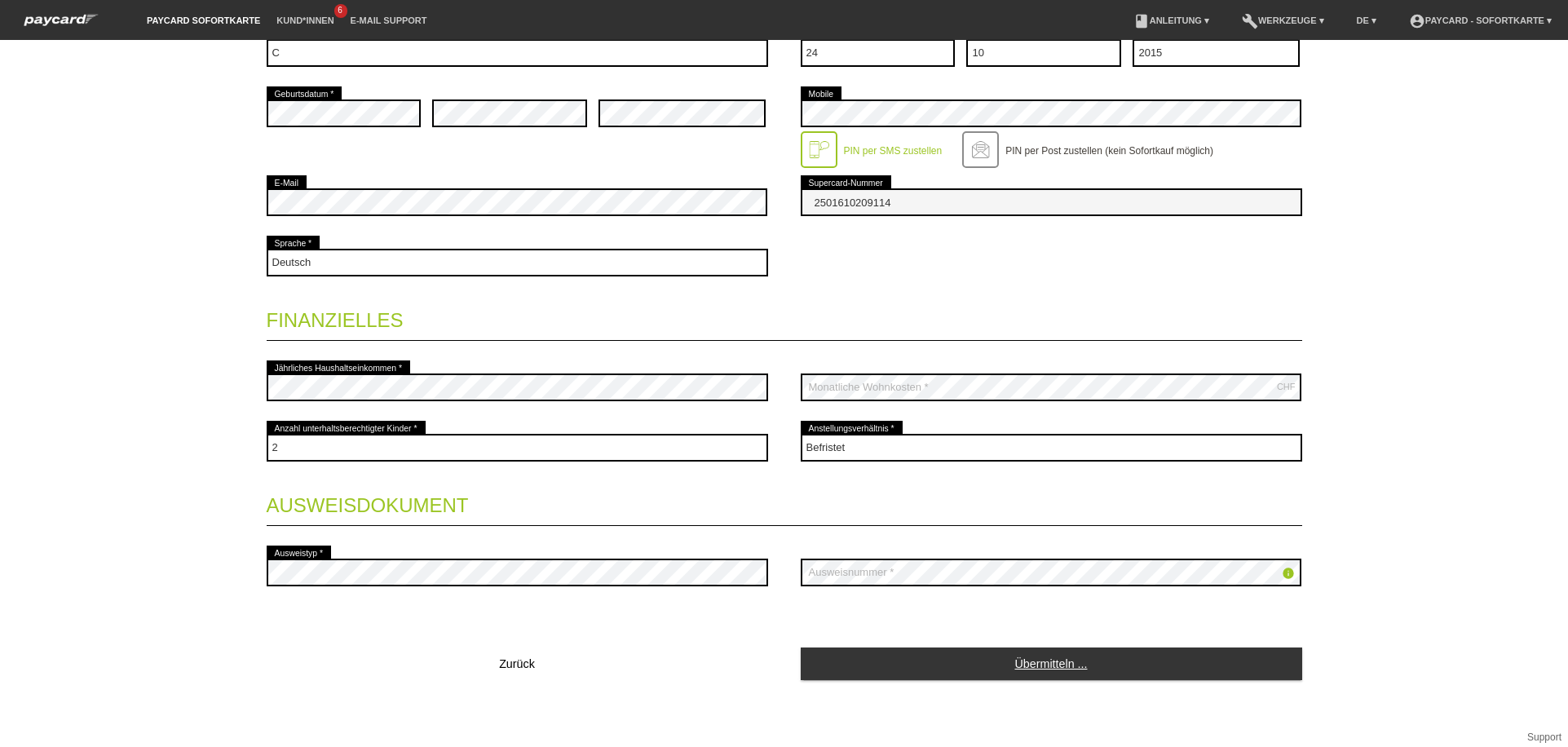
click at [1007, 674] on link "Übermitteln ..." at bounding box center [1052, 664] width 502 height 32
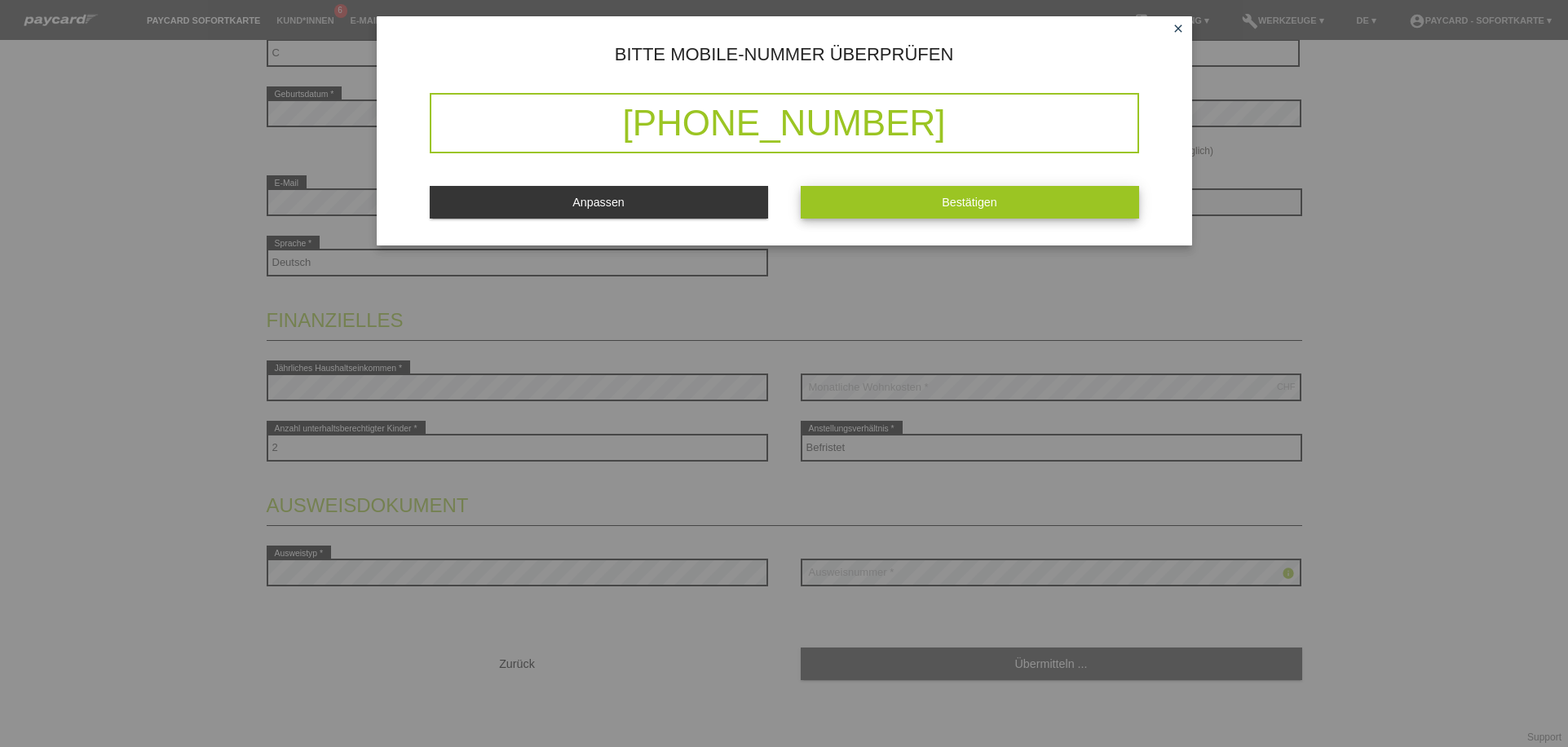
click at [915, 212] on button "Bestätigen" at bounding box center [970, 202] width 339 height 32
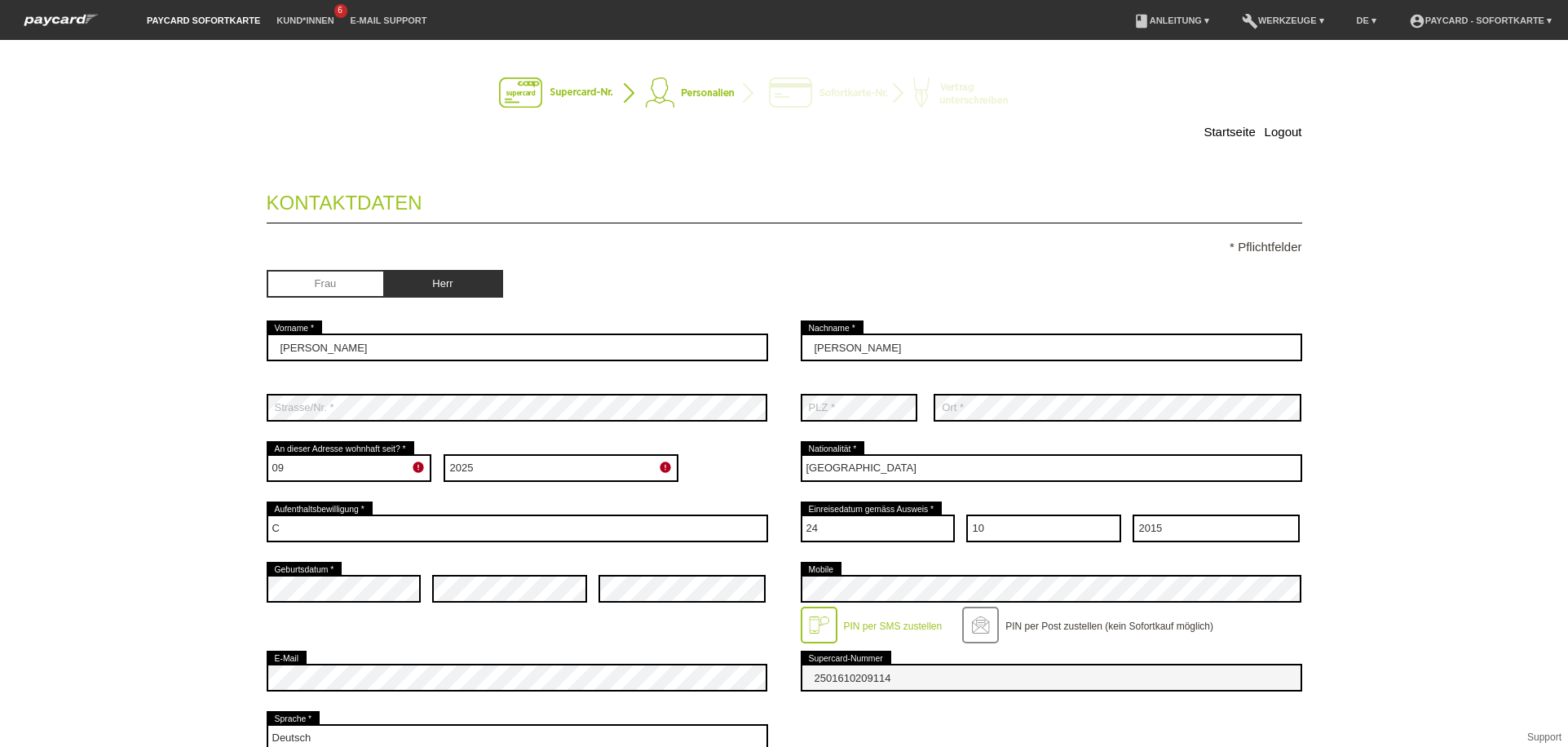
scroll to position [0, 0]
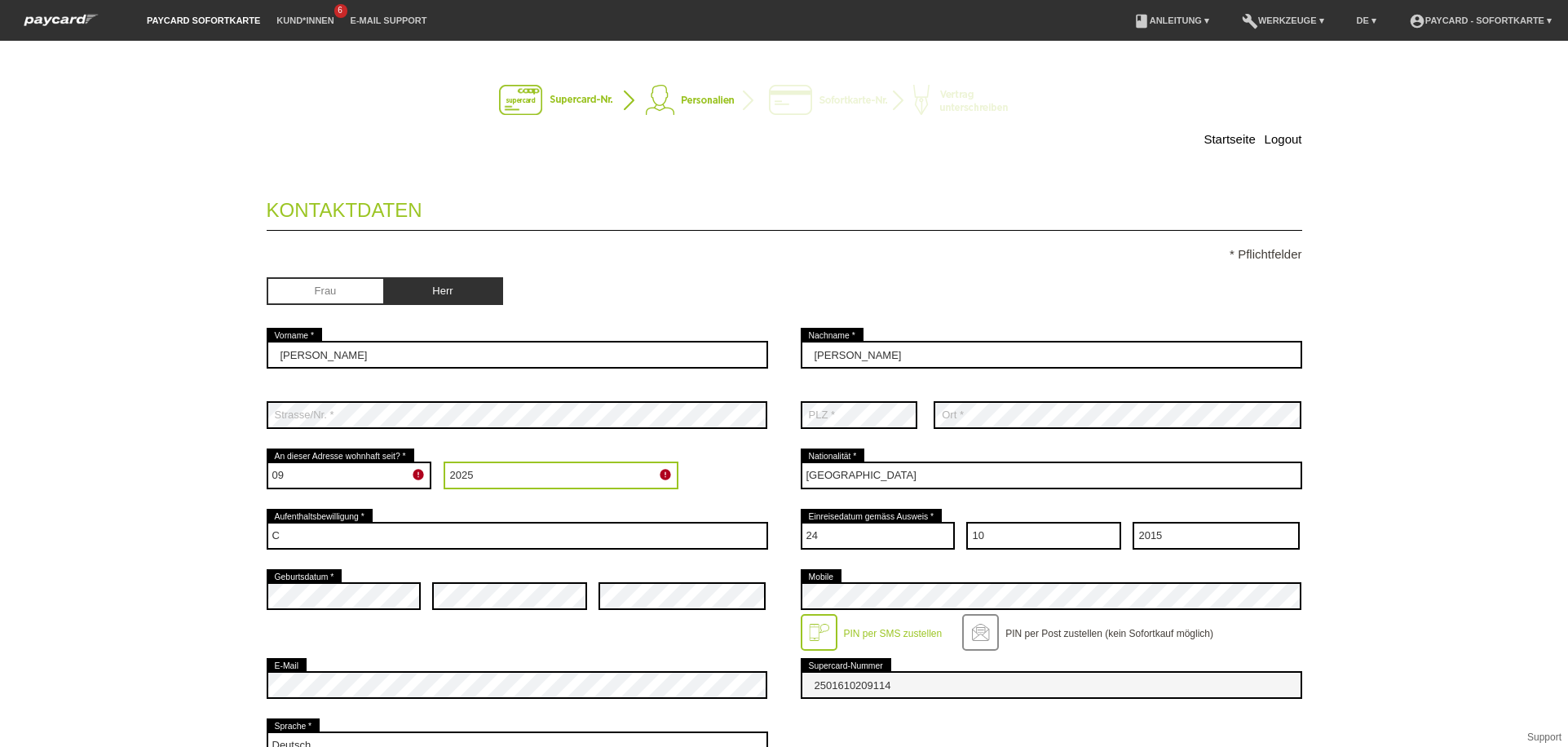
click at [544, 480] on select "Jahr 2025 2024 2023 2022 2021 2020 2019 2018 2017 2016" at bounding box center [561, 475] width 235 height 28
click at [400, 430] on div "error Strasse/Nr. *" at bounding box center [518, 415] width 502 height 60
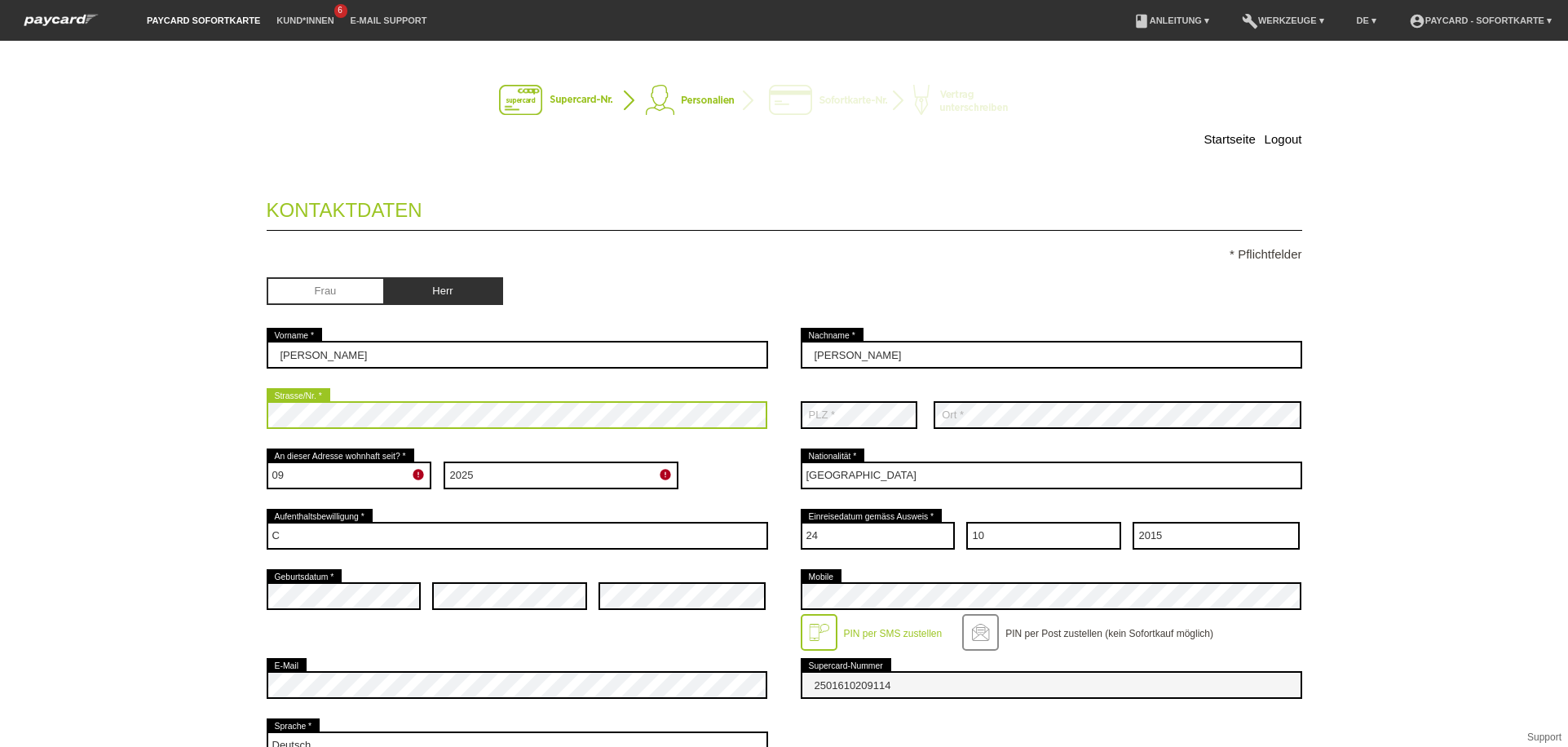
click at [0, 423] on div "Startseite Logout Kontaktdaten * Pflichtfelder Frau Herr 01" at bounding box center [784, 394] width 1568 height 706
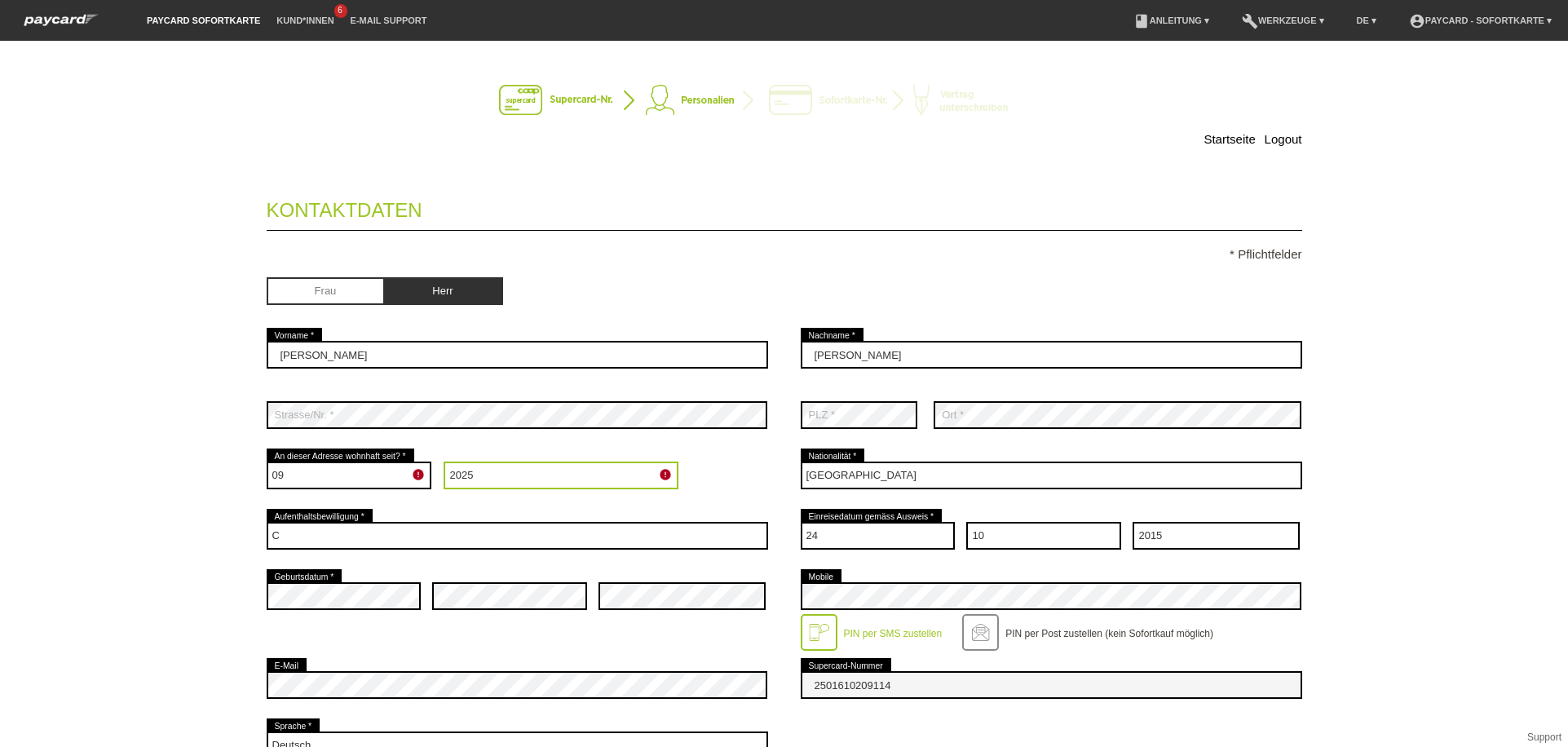
click at [489, 479] on select "Jahr 2025 2024 2023 2022 2021 2020 2019 2018 2017 2016" at bounding box center [561, 475] width 235 height 28
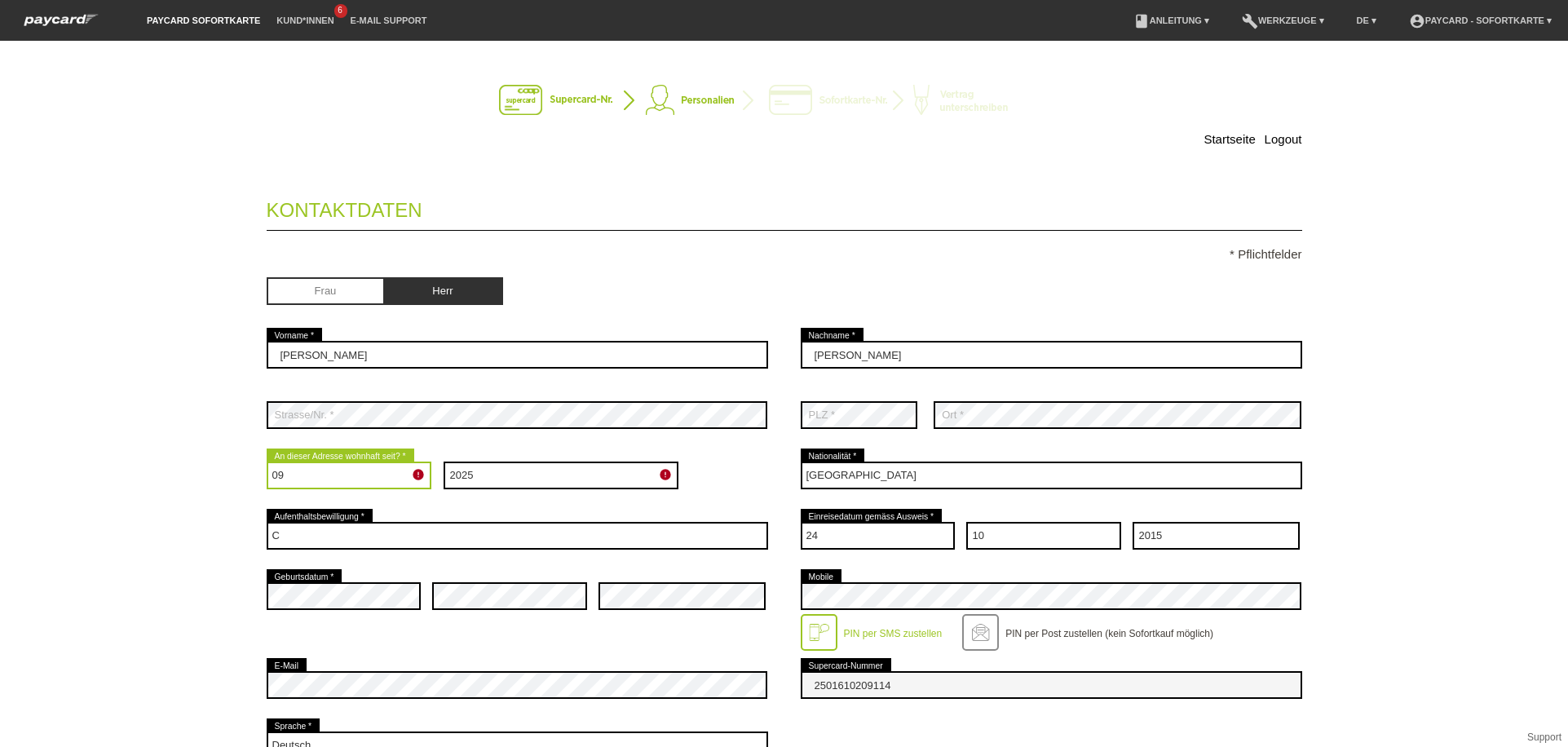
click at [394, 484] on select "Monat 01 02 03 04 05 06 07 08 09 10 11 12" at bounding box center [349, 475] width 166 height 28
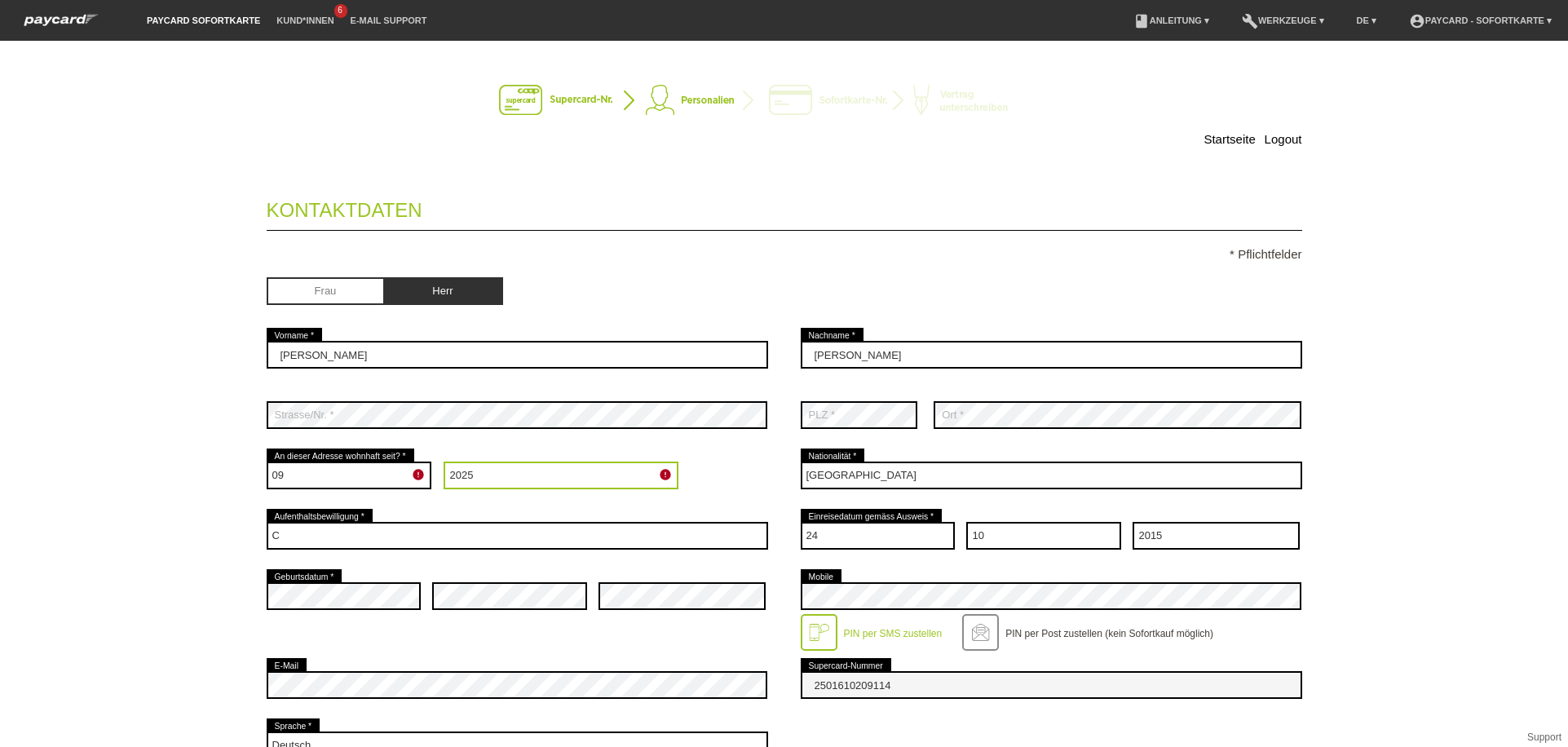
click at [505, 471] on select "Jahr 2025 2024 2023 2022 2021 2020 2019 2018 2017 2016" at bounding box center [561, 475] width 235 height 28
select select "2021"
click at [443, 462] on select "Jahr 2025 2024 2023 2022 2021 2020 2019 2018 2017 2016" at bounding box center [561, 475] width 235 height 28
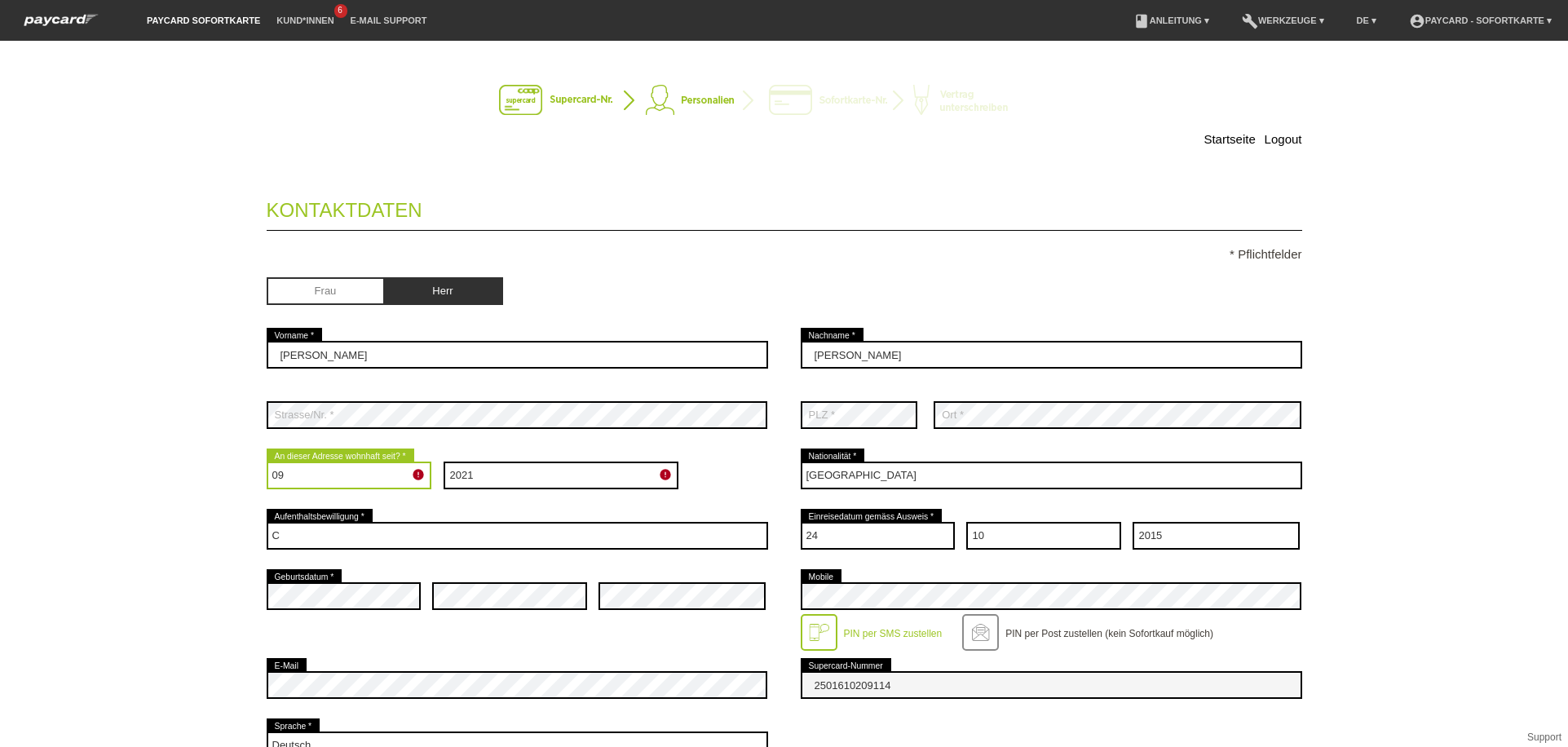
click at [349, 484] on select "Monat 01 02 03 04 05 06 07 08 09 10 11 12" at bounding box center [349, 475] width 166 height 28
select select "07"
click at [267, 462] on select "Monat 01 02 03 04 05 06 07 08 09 10 11 12" at bounding box center [349, 475] width 166 height 28
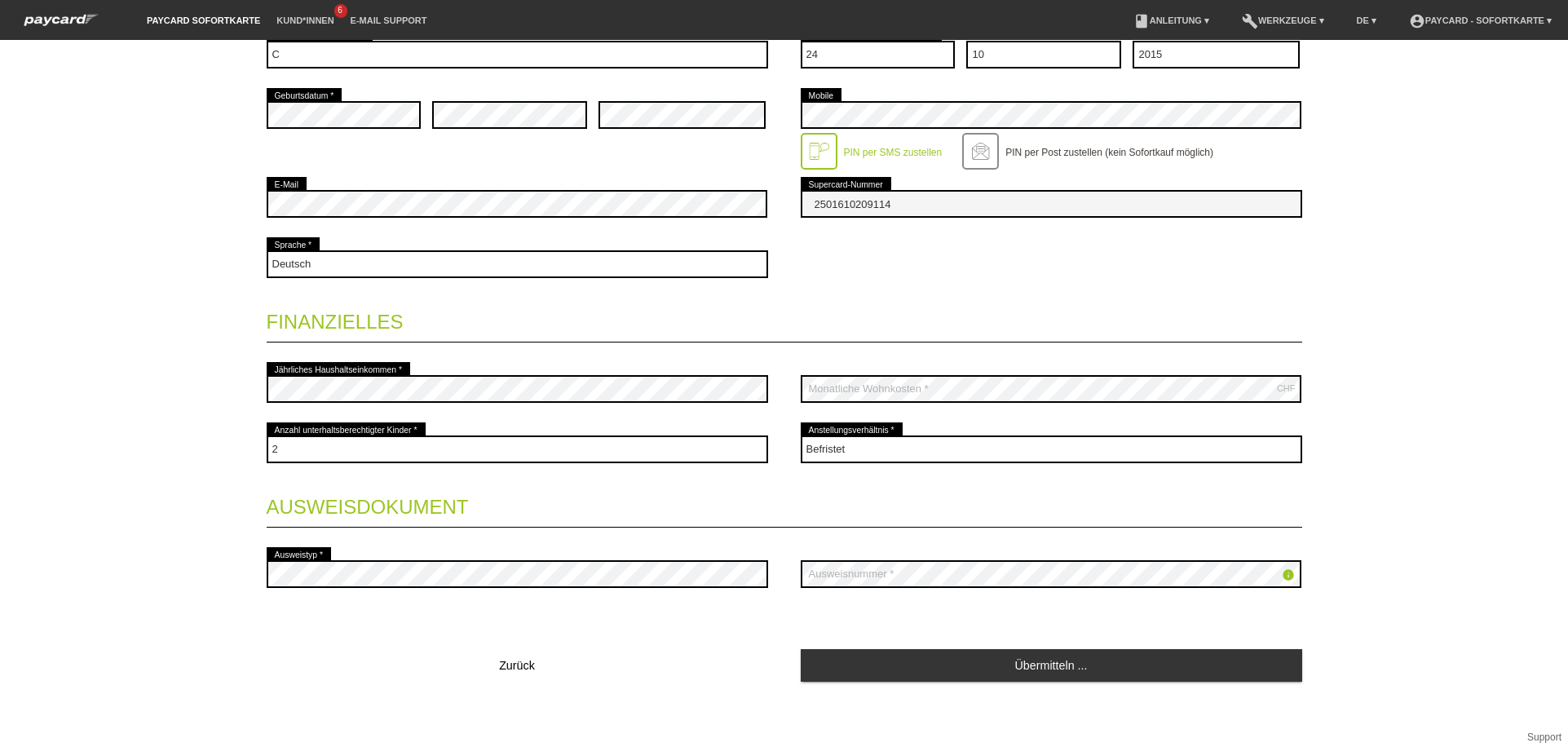
scroll to position [483, 0]
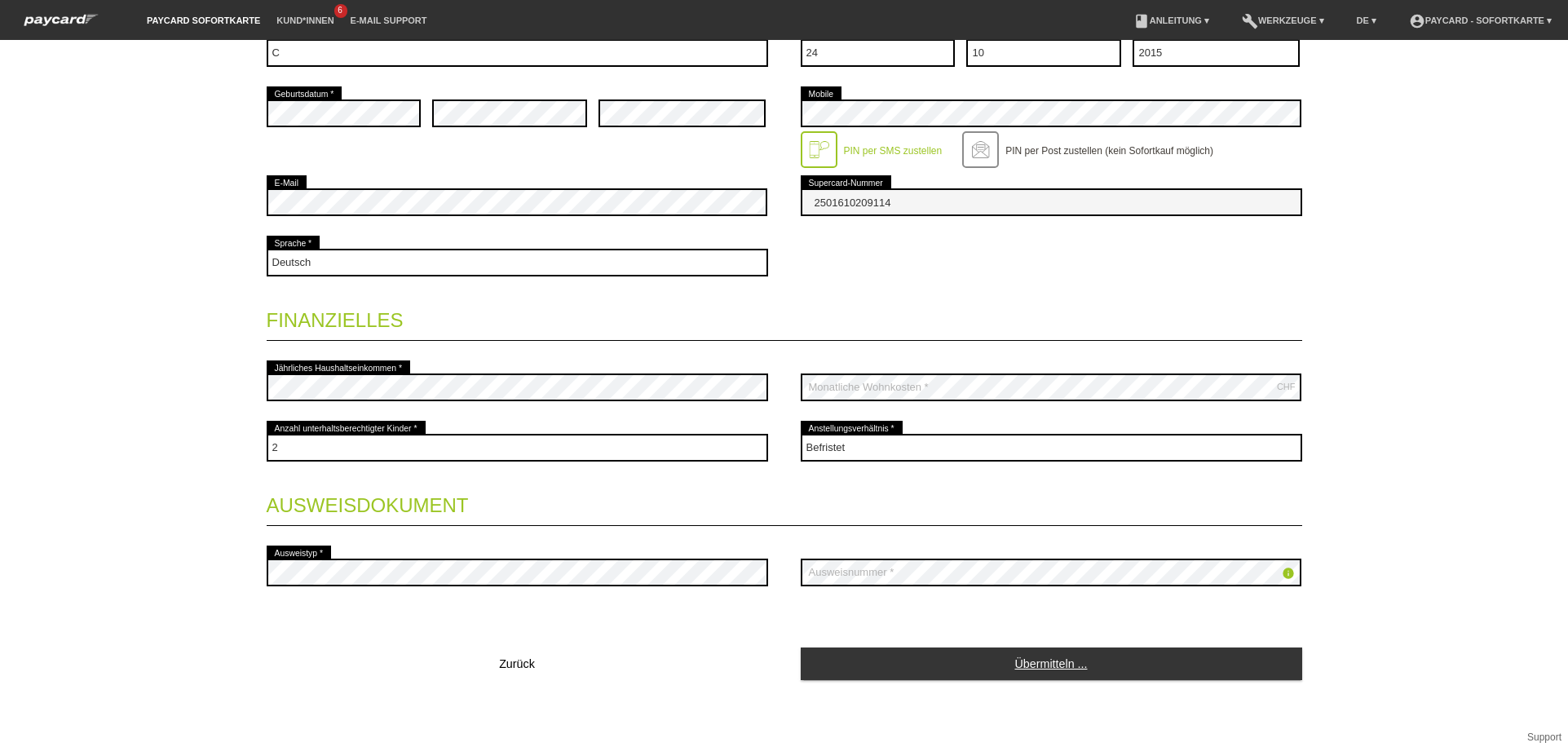
click at [914, 668] on link "Übermitteln ..." at bounding box center [1052, 664] width 502 height 32
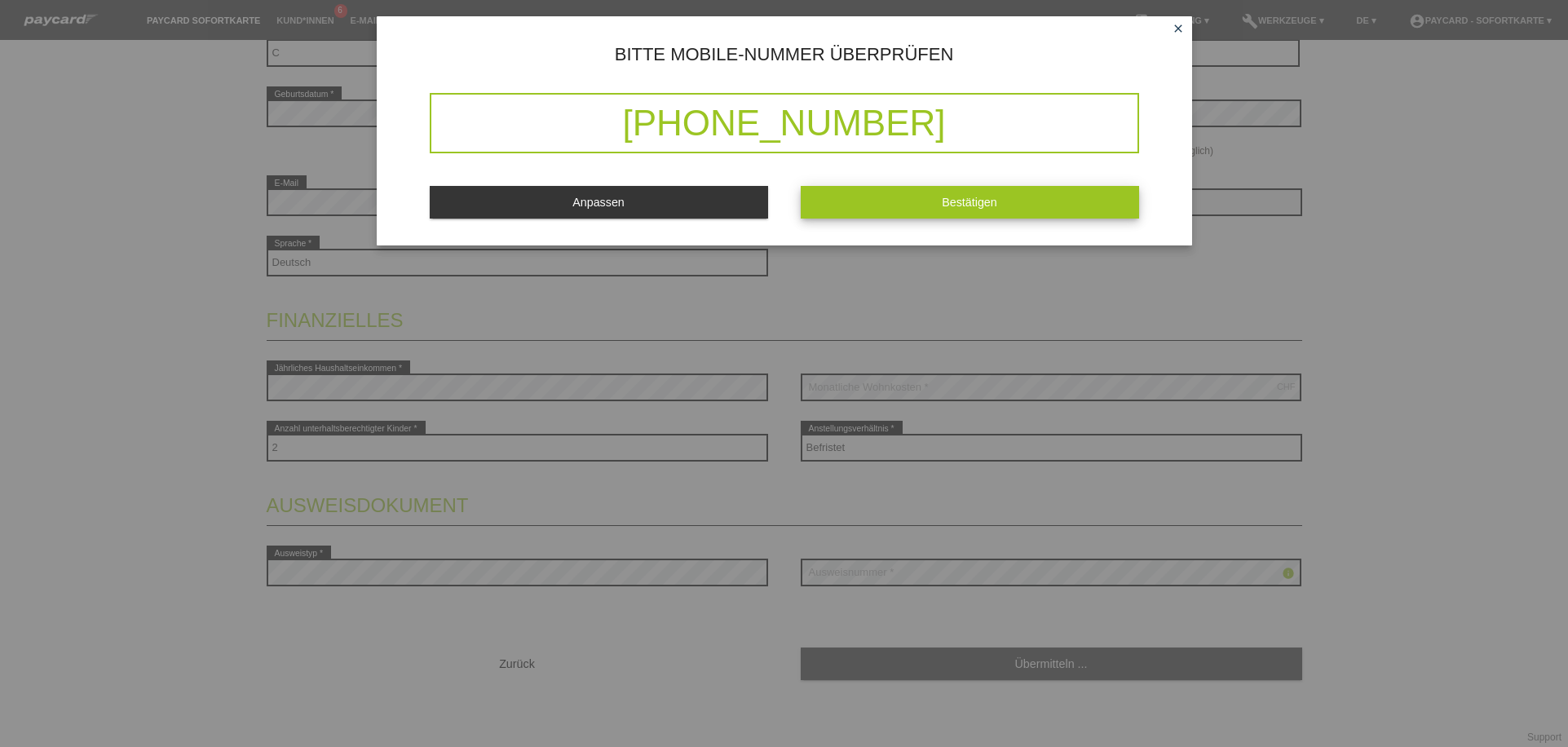
click at [884, 206] on button "Bestätigen" at bounding box center [970, 202] width 339 height 32
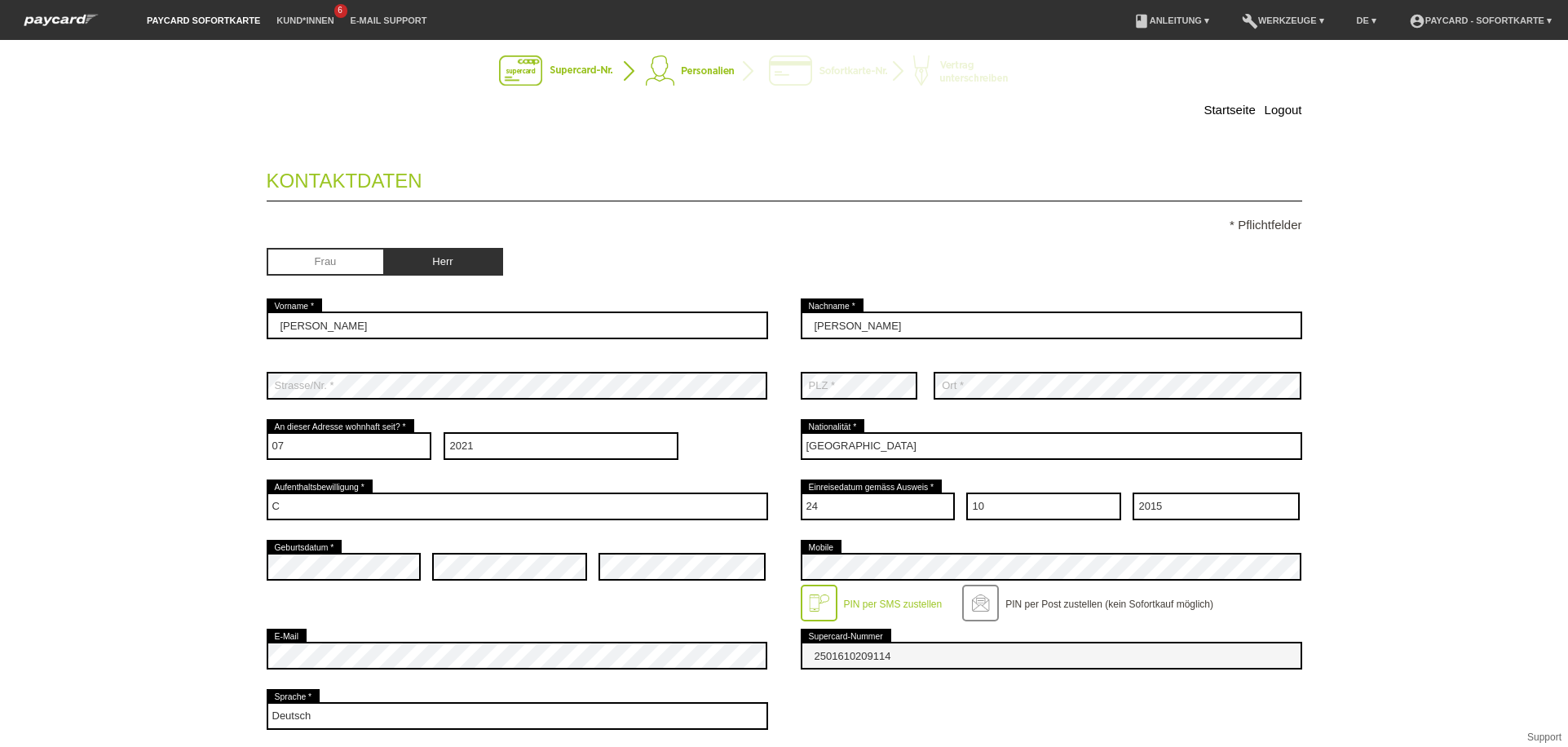
scroll to position [0, 0]
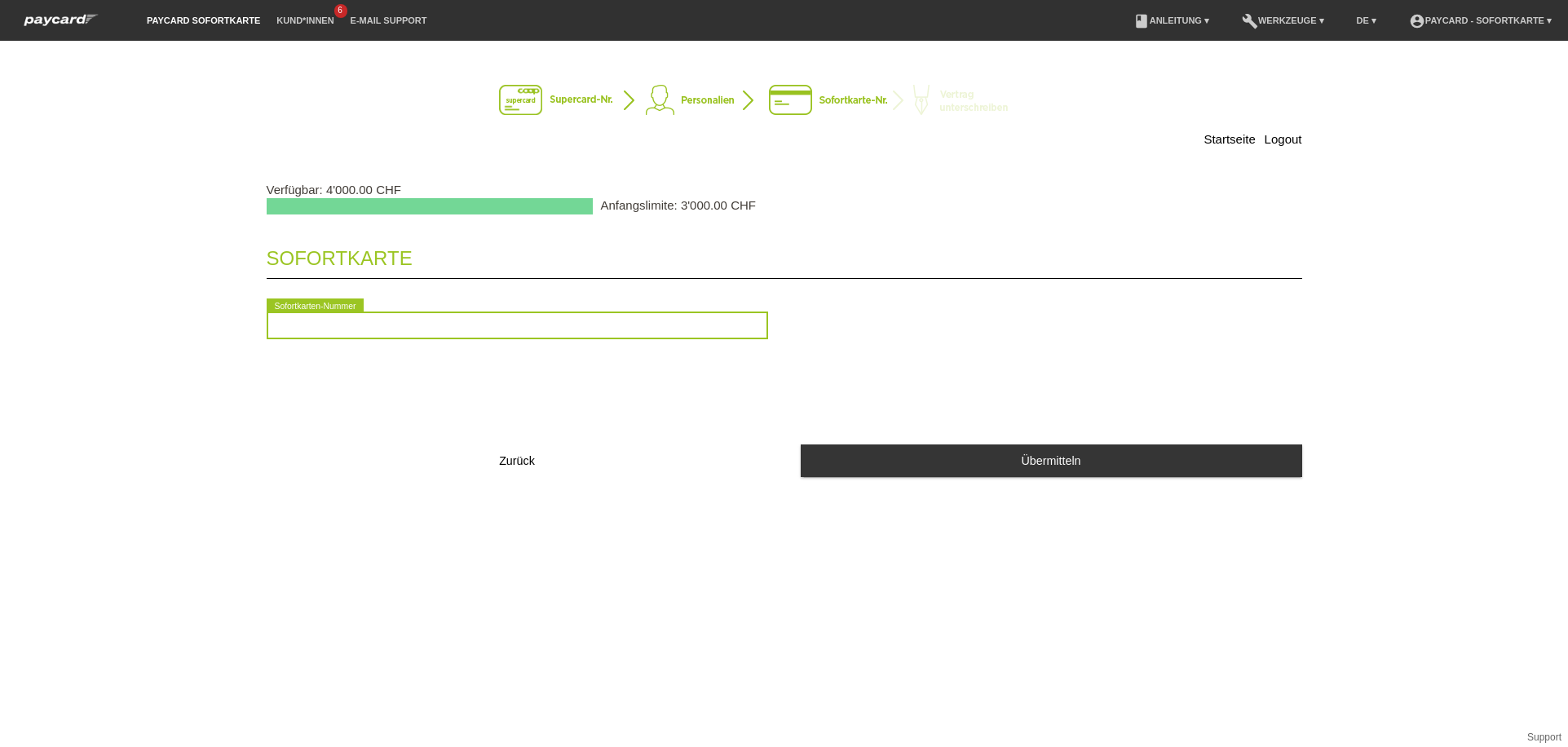
click at [668, 326] on input "text" at bounding box center [518, 325] width 502 height 28
type input "2090474458283"
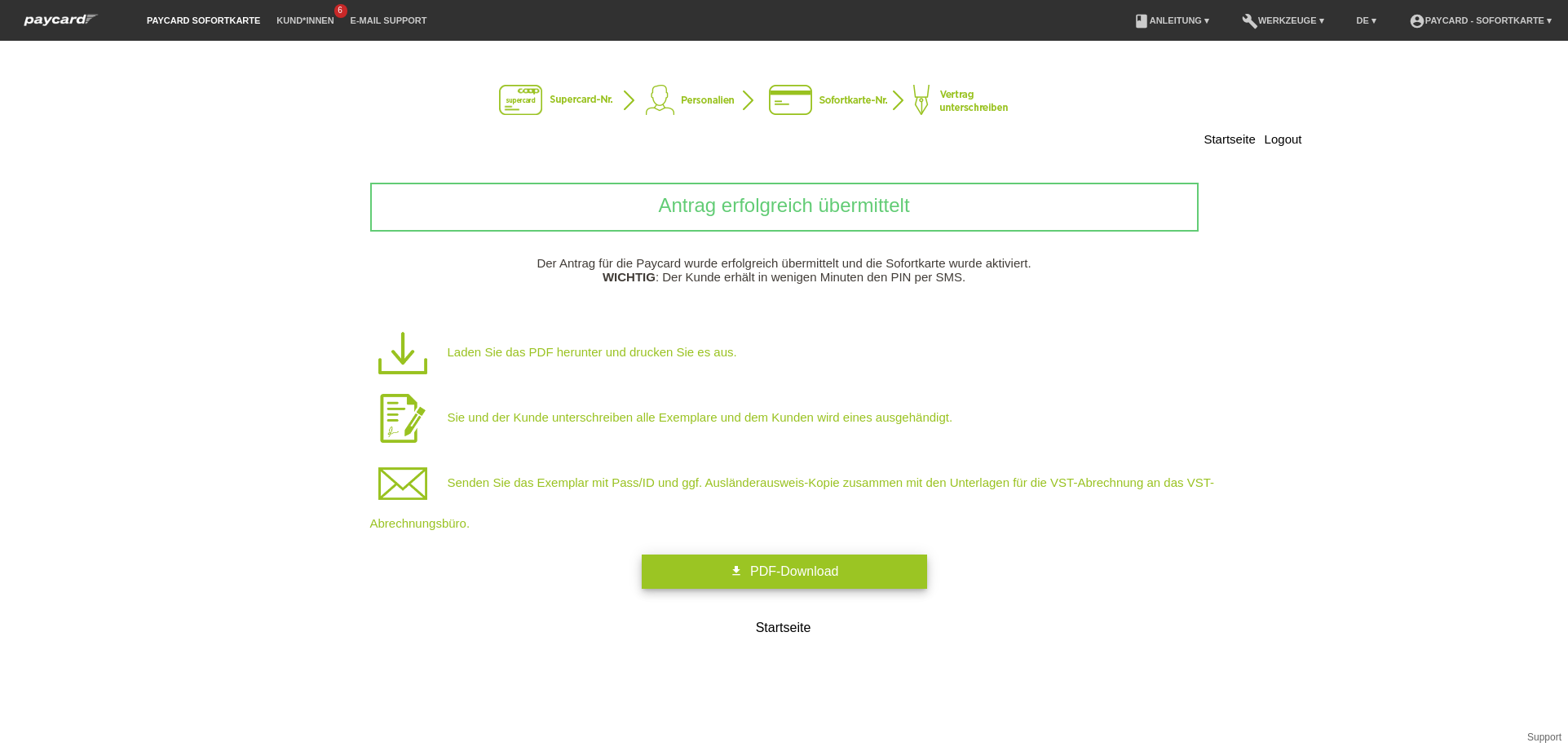
click at [724, 579] on link "get_app PDF-Download" at bounding box center [785, 571] width 286 height 35
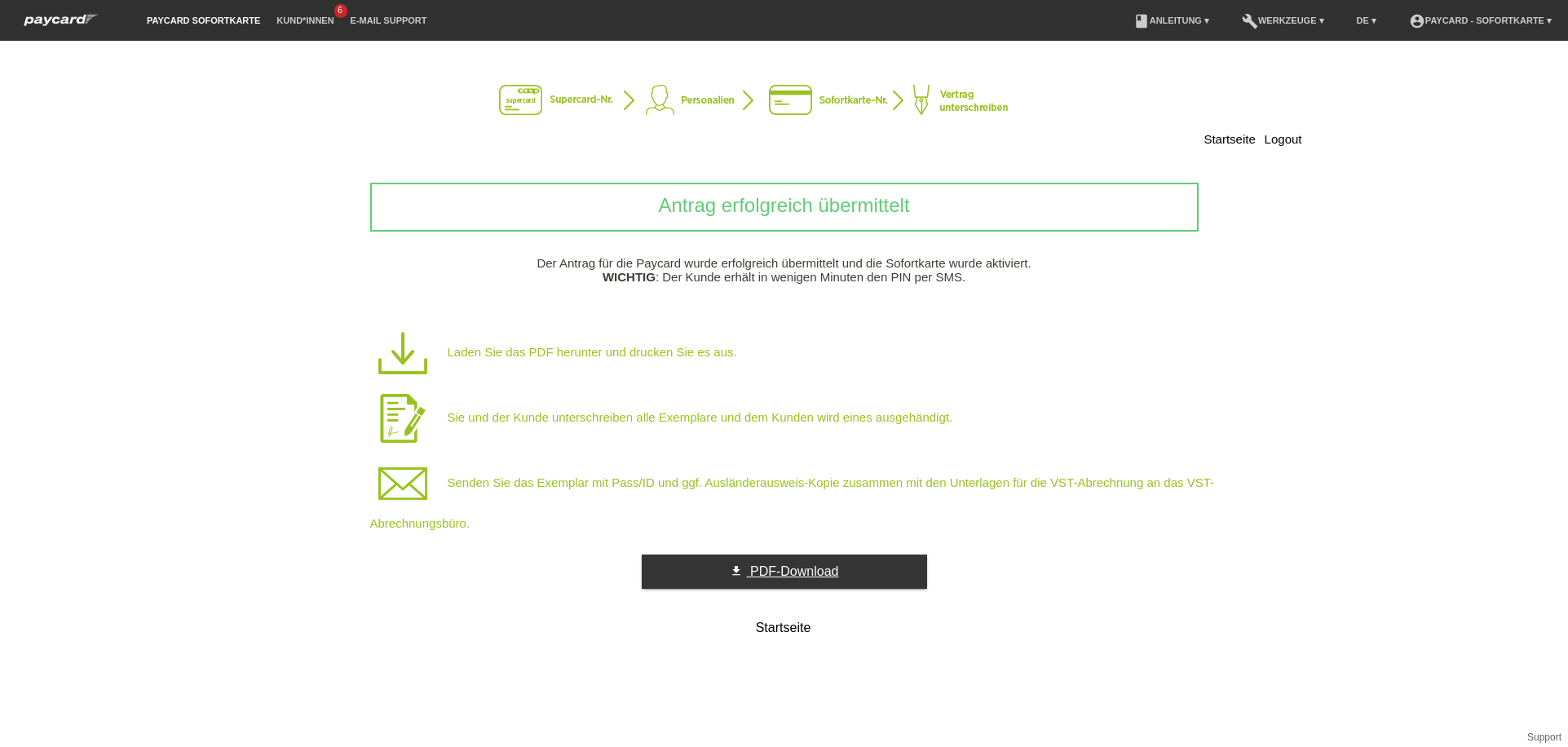
click at [858, 583] on link "get_app PDF-Download" at bounding box center [785, 571] width 286 height 35
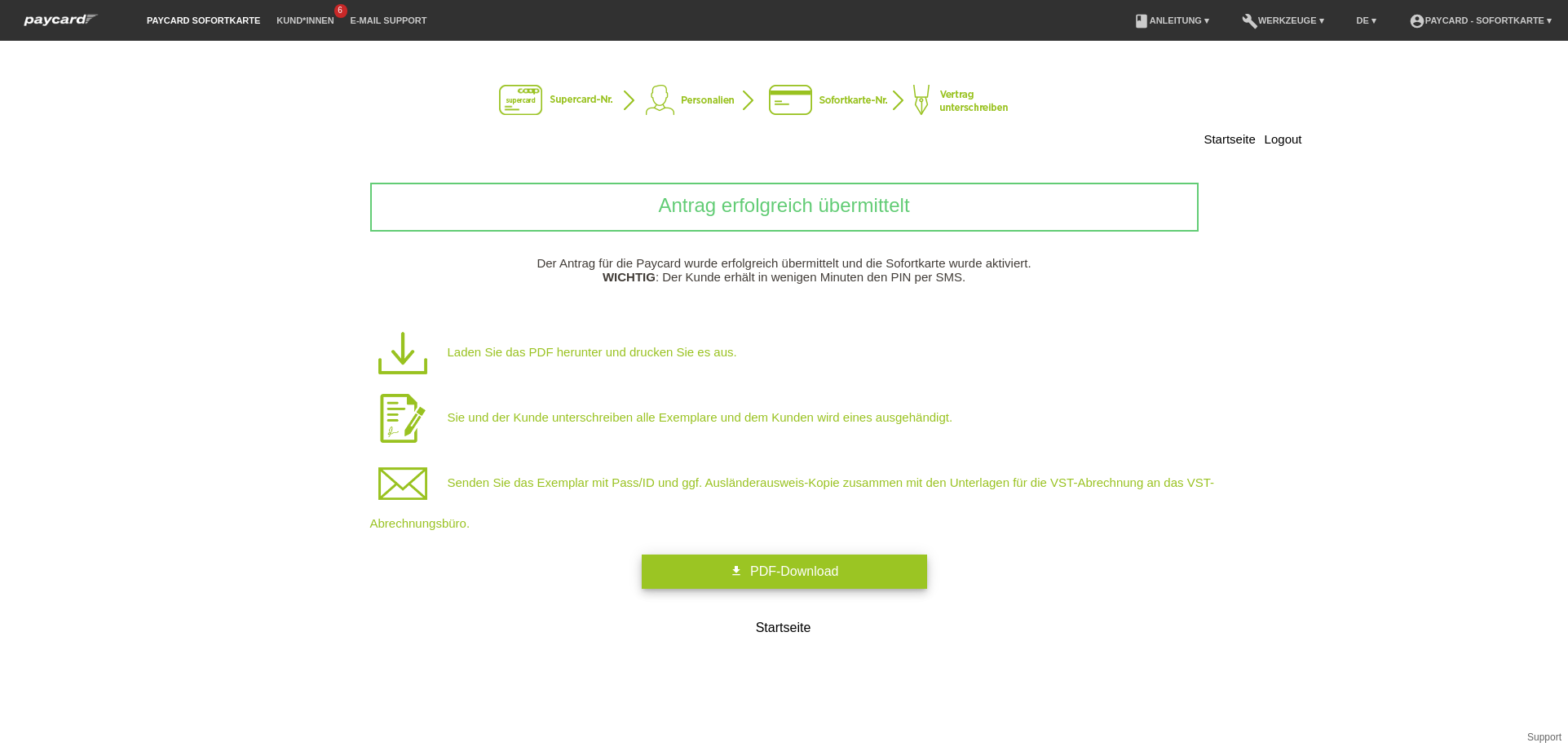
click at [902, 487] on p "Senden Sie das Exemplar mit Pass/ID und ggf. Ausländerausweis-Kopie zusammen mi…" at bounding box center [810, 491] width 881 height 79
click at [857, 570] on link "get_app PDF-Download" at bounding box center [785, 571] width 286 height 35
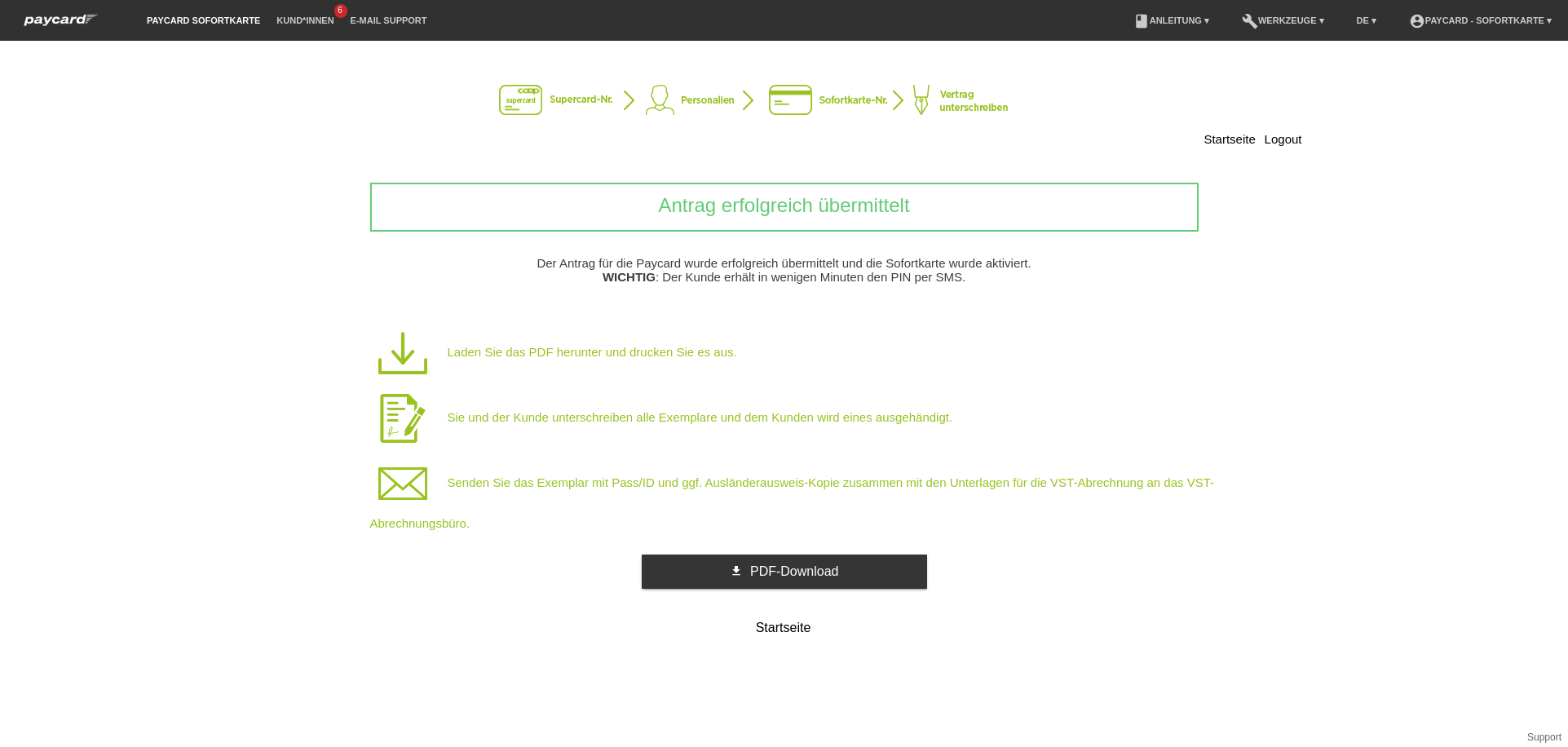
click at [759, 438] on p "Sie und der Kunde unterschreiben alle Exemplare und dem Kunden wird eines ausge…" at bounding box center [810, 419] width 881 height 66
